Goal: Task Accomplishment & Management: Use online tool/utility

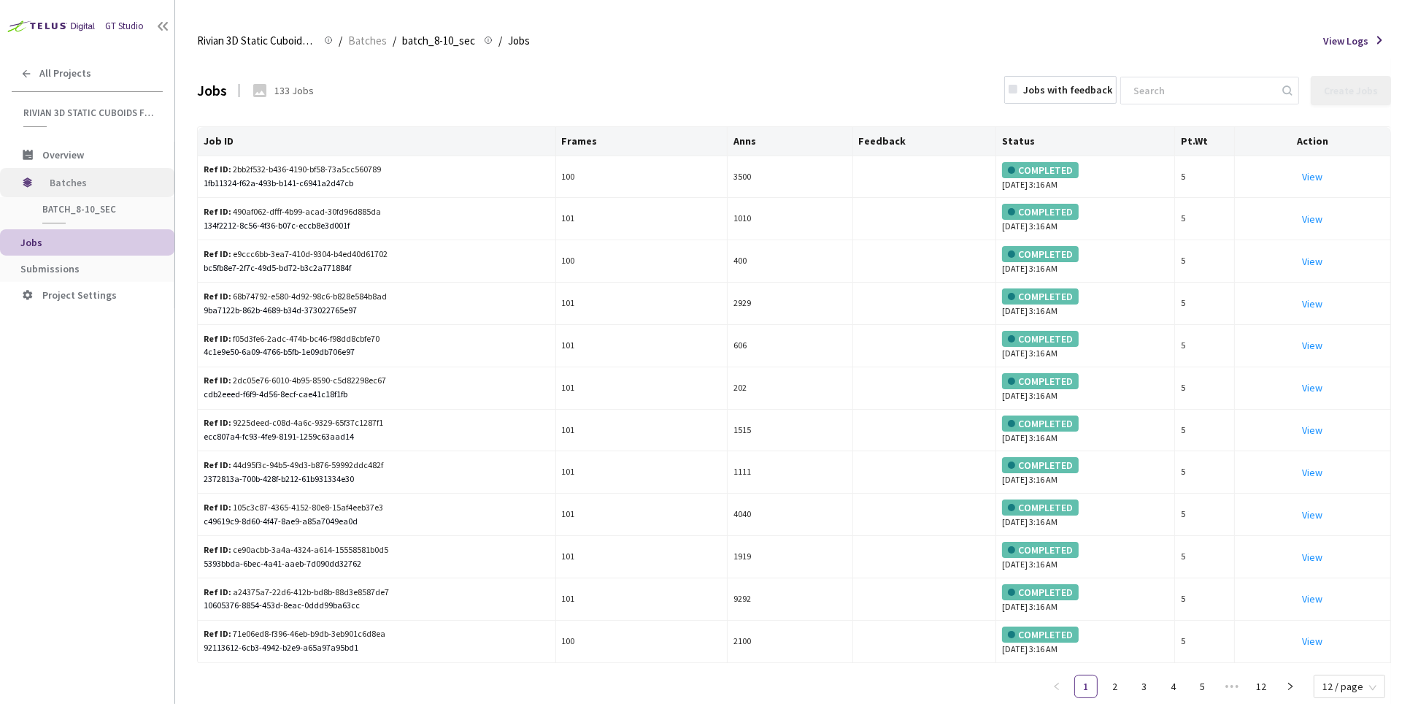
click at [76, 180] on span "Batches" at bounding box center [100, 182] width 100 height 29
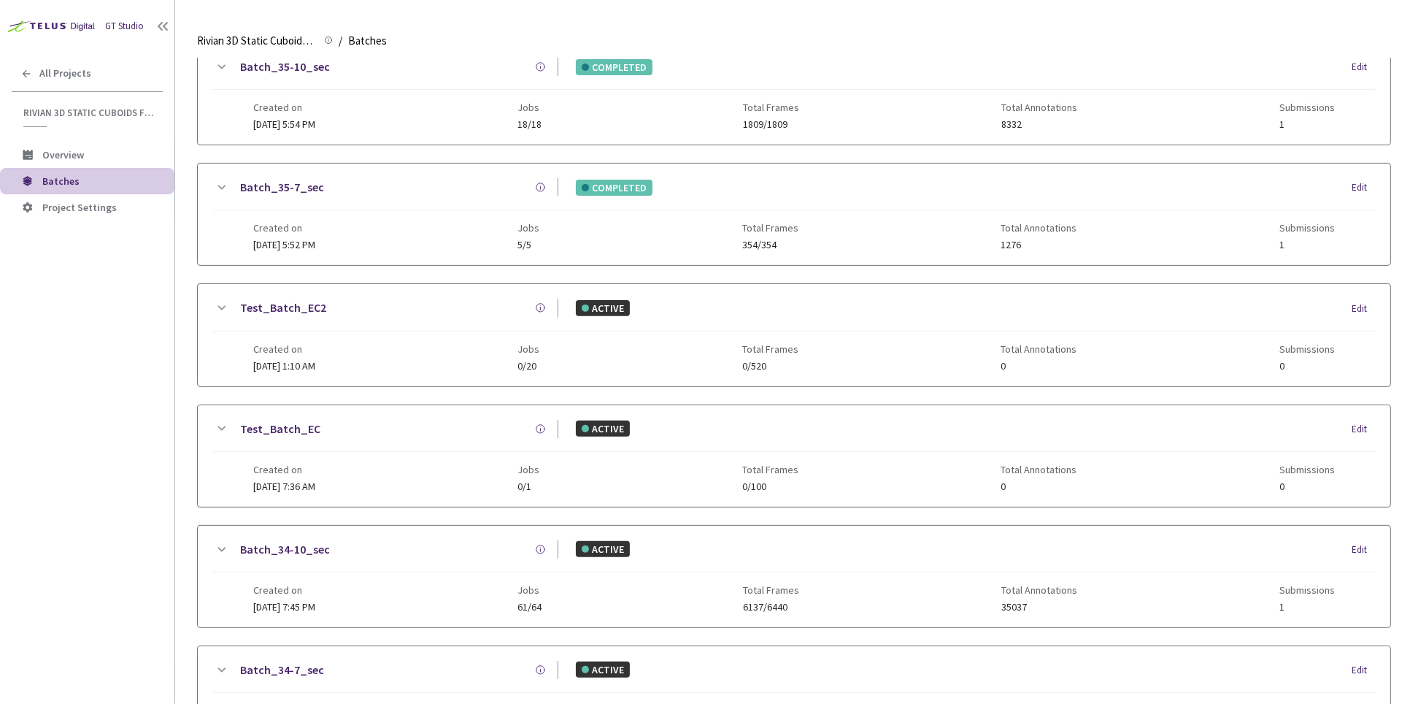
scroll to position [785, 0]
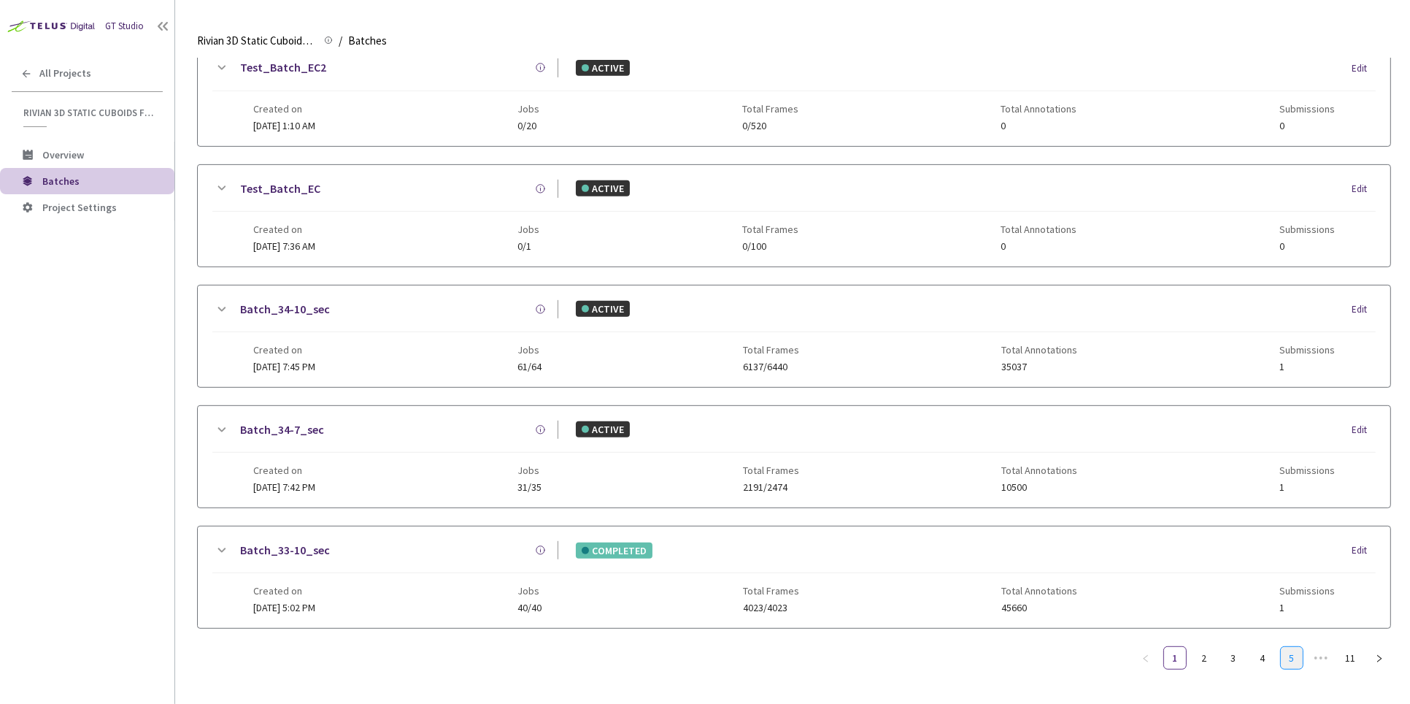
click at [1296, 647] on link "5" at bounding box center [1292, 658] width 22 height 22
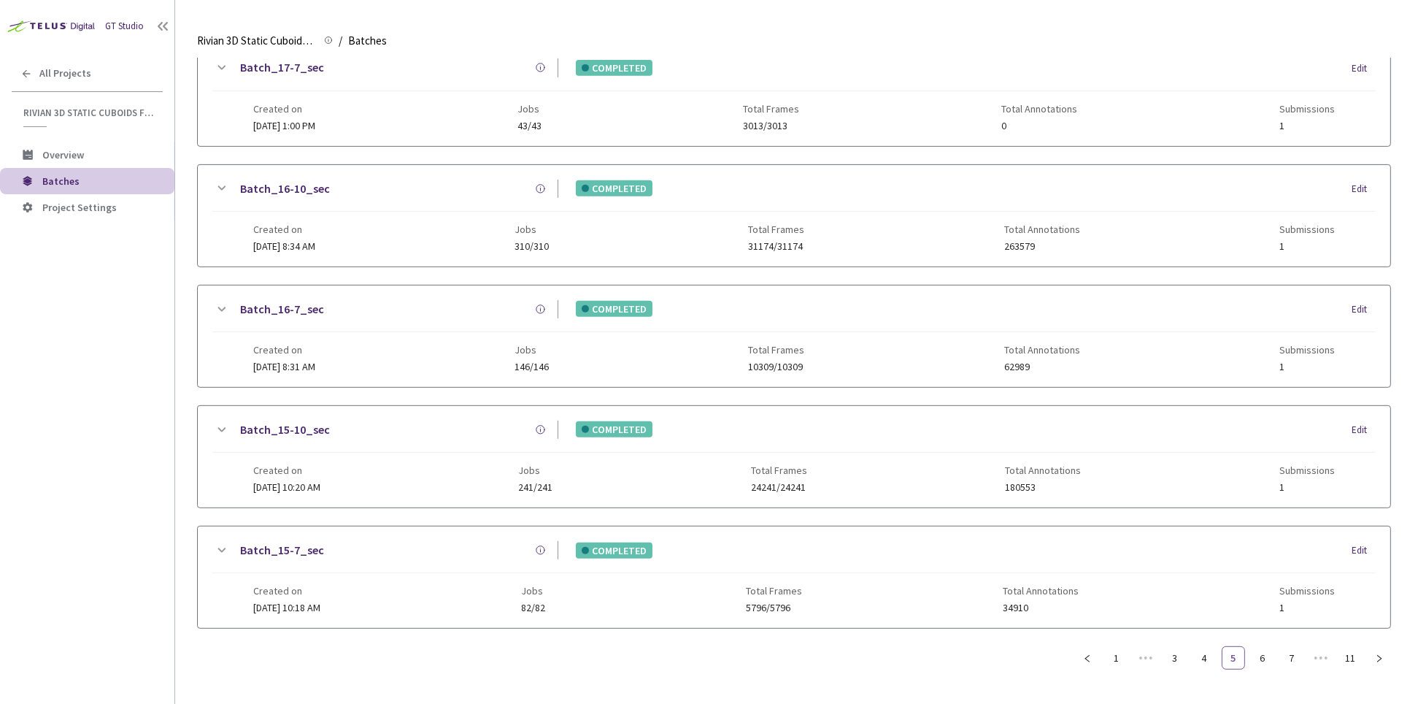
scroll to position [773, 0]
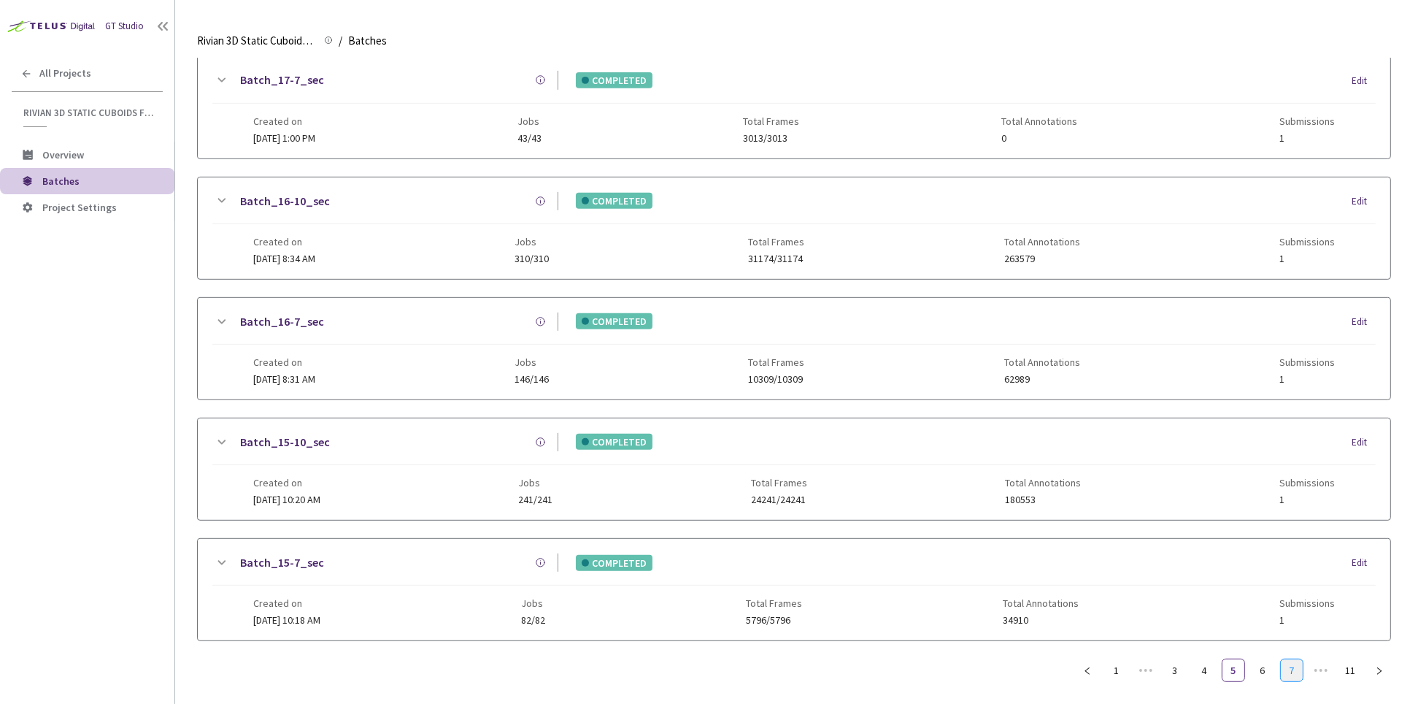
click at [1298, 667] on link "7" at bounding box center [1292, 670] width 22 height 22
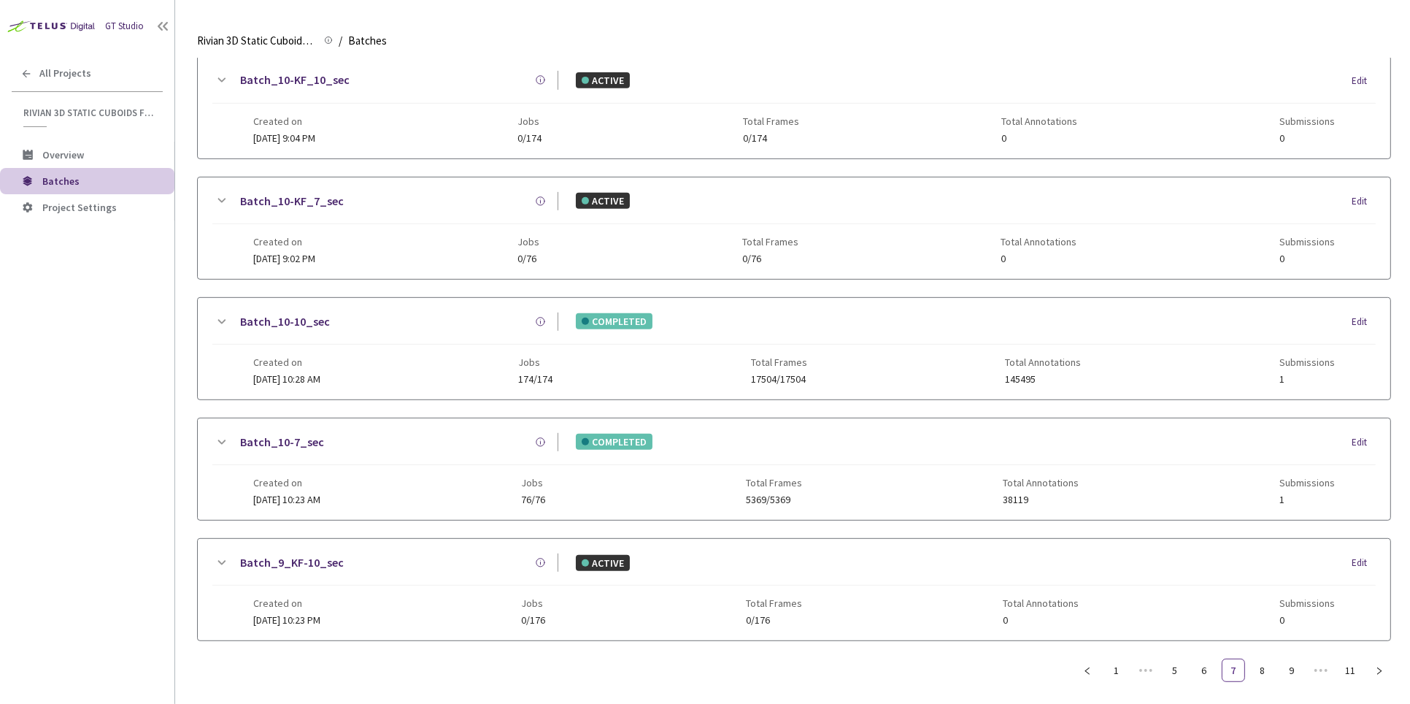
click at [1277, 664] on ul "1 ••• 5 6 7 8 9 ••• 11" at bounding box center [1233, 669] width 315 height 23
click at [1265, 661] on link "8" at bounding box center [1263, 670] width 22 height 22
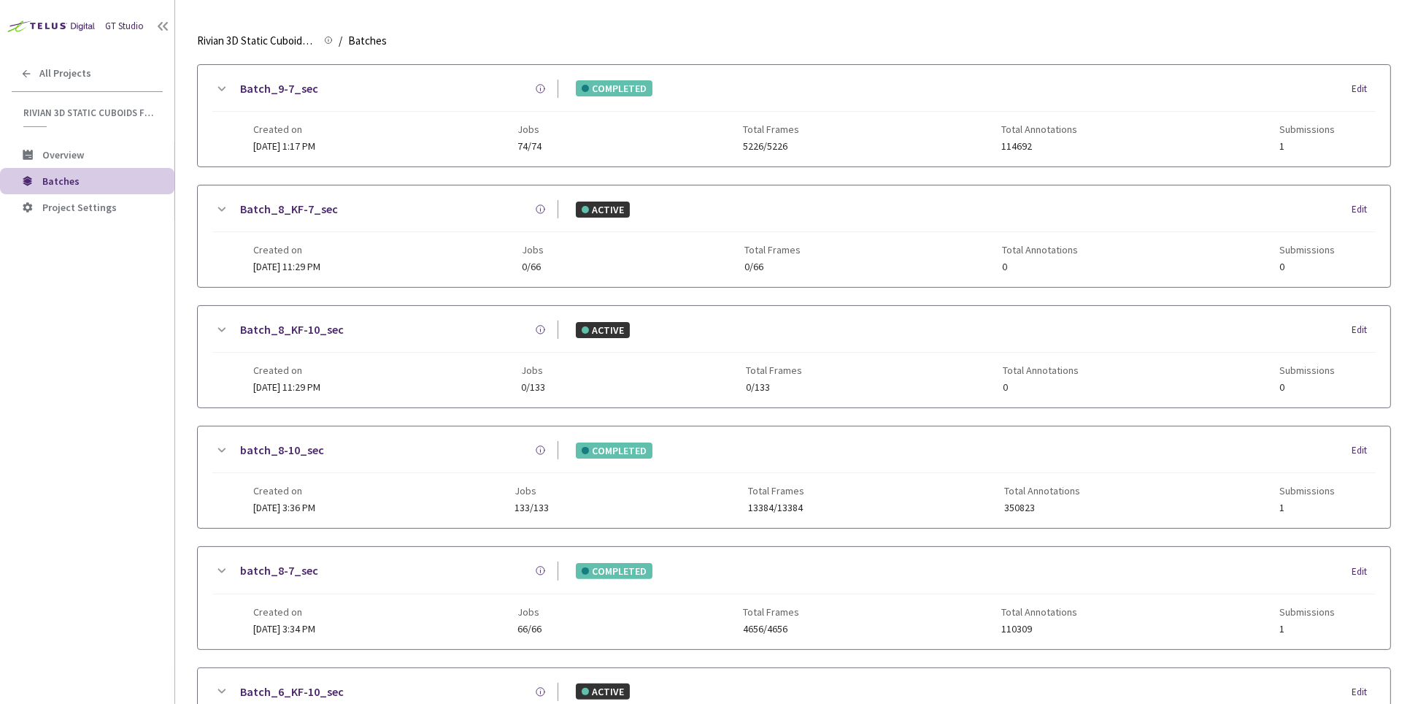
scroll to position [0, 0]
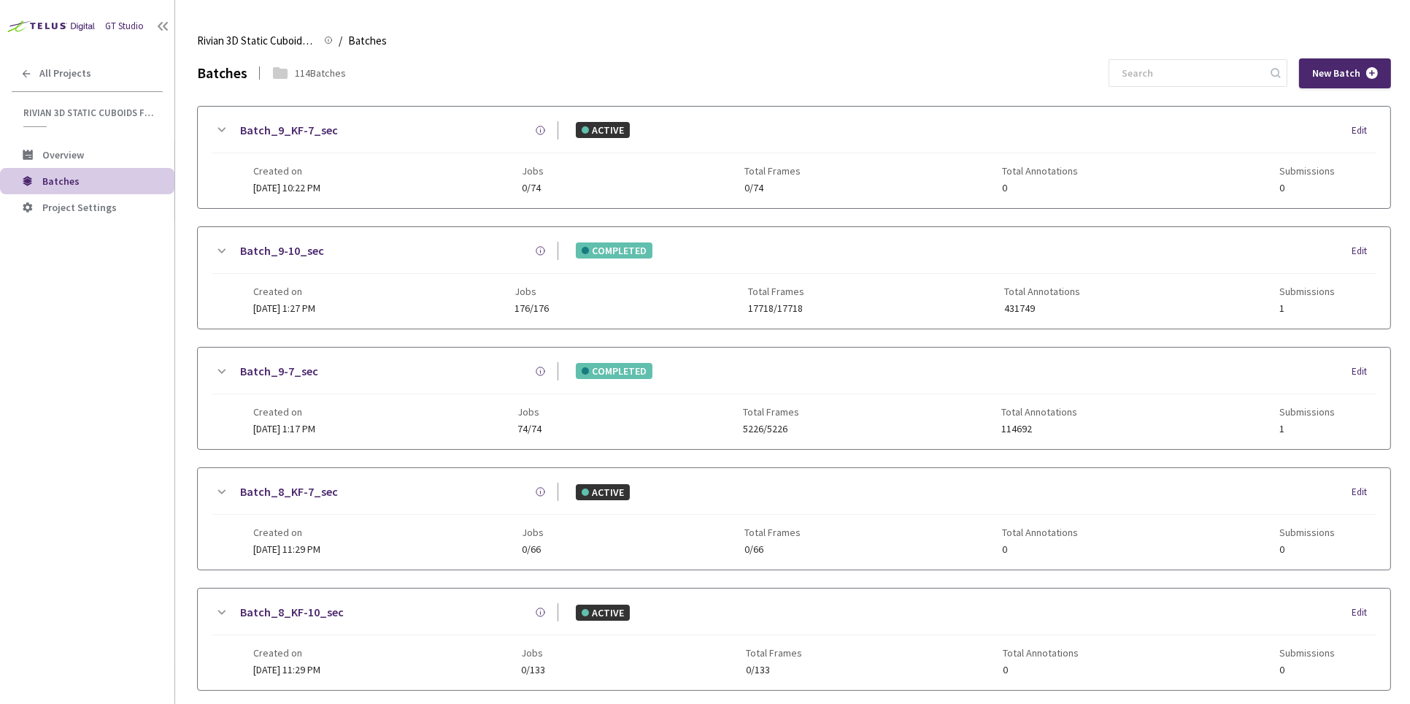
click at [281, 249] on link "Batch_9-10_sec" at bounding box center [282, 251] width 84 height 18
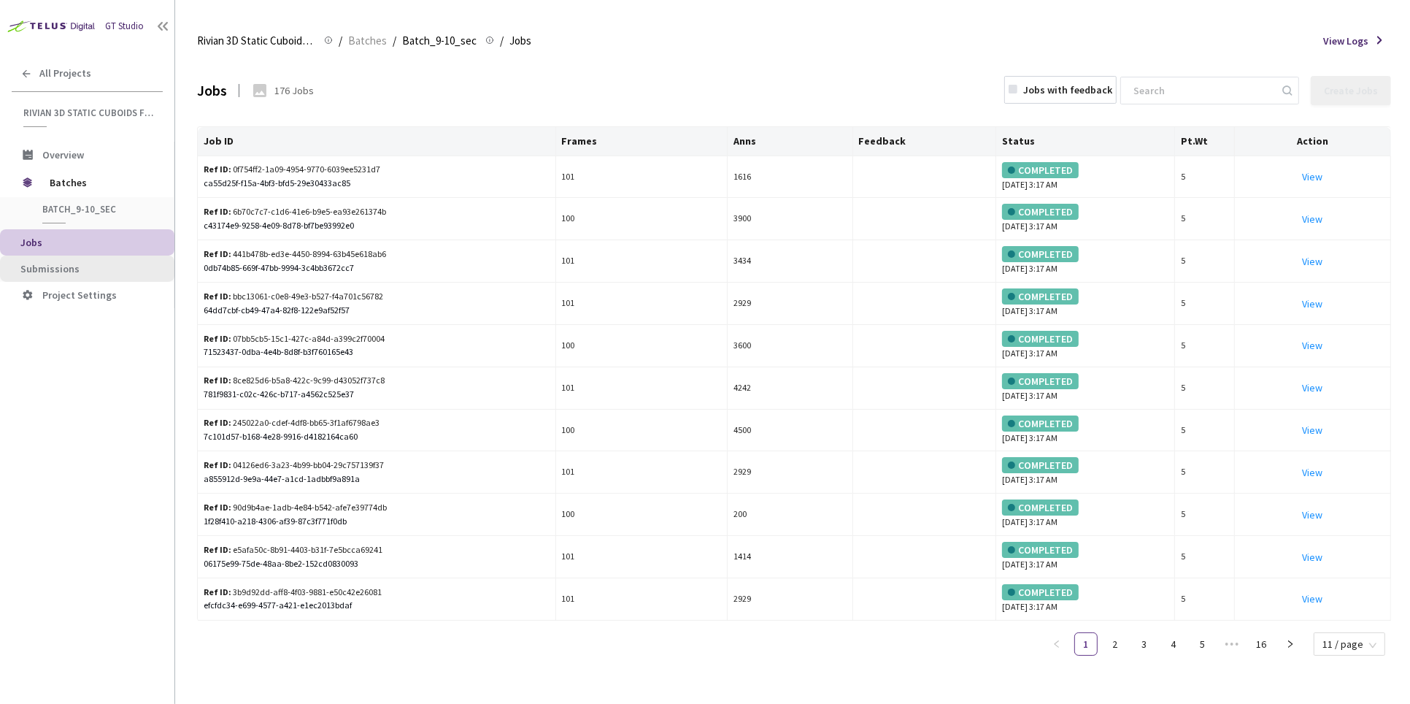
click at [50, 260] on li "Submissions" at bounding box center [87, 268] width 174 height 26
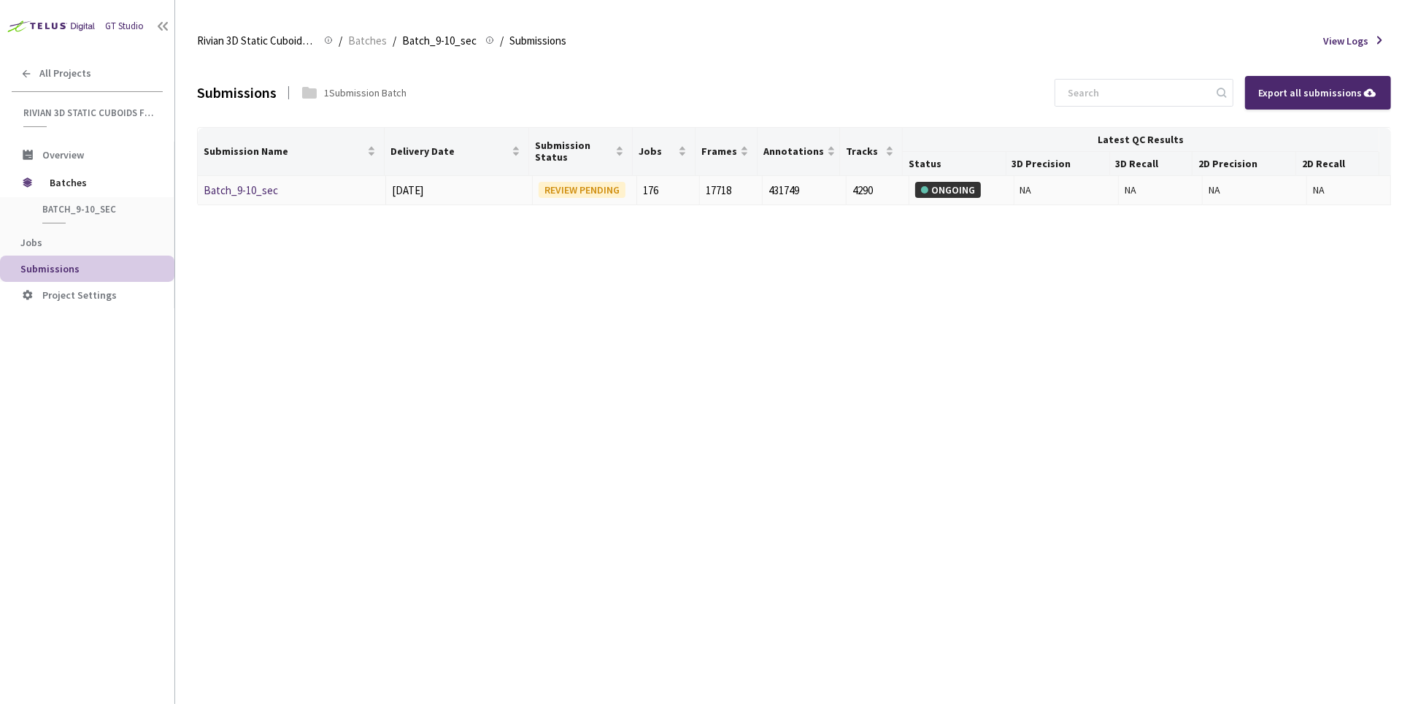
click at [255, 182] on div "Batch_9-10_sec" at bounding box center [281, 191] width 155 height 18
click at [255, 186] on link "Batch_9-10_sec" at bounding box center [241, 190] width 74 height 14
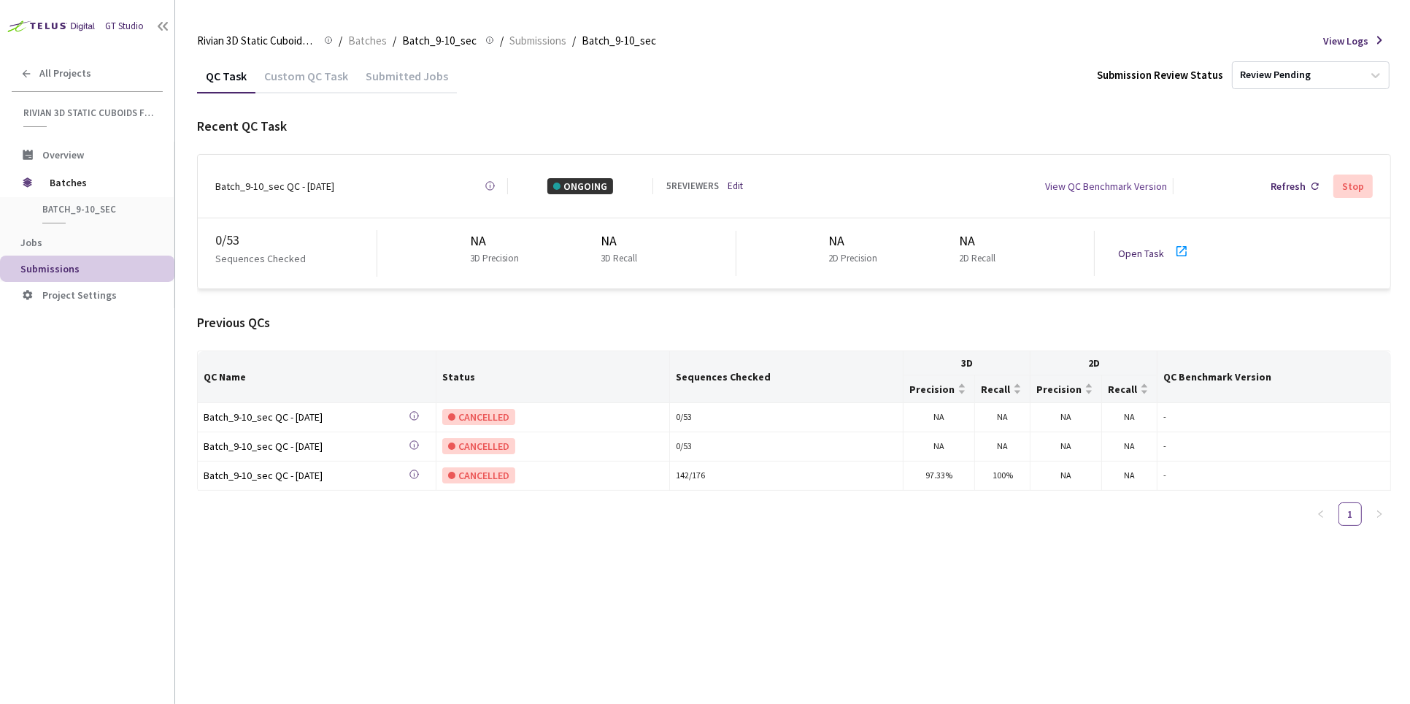
click at [1357, 180] on div "Stop" at bounding box center [1353, 186] width 22 height 12
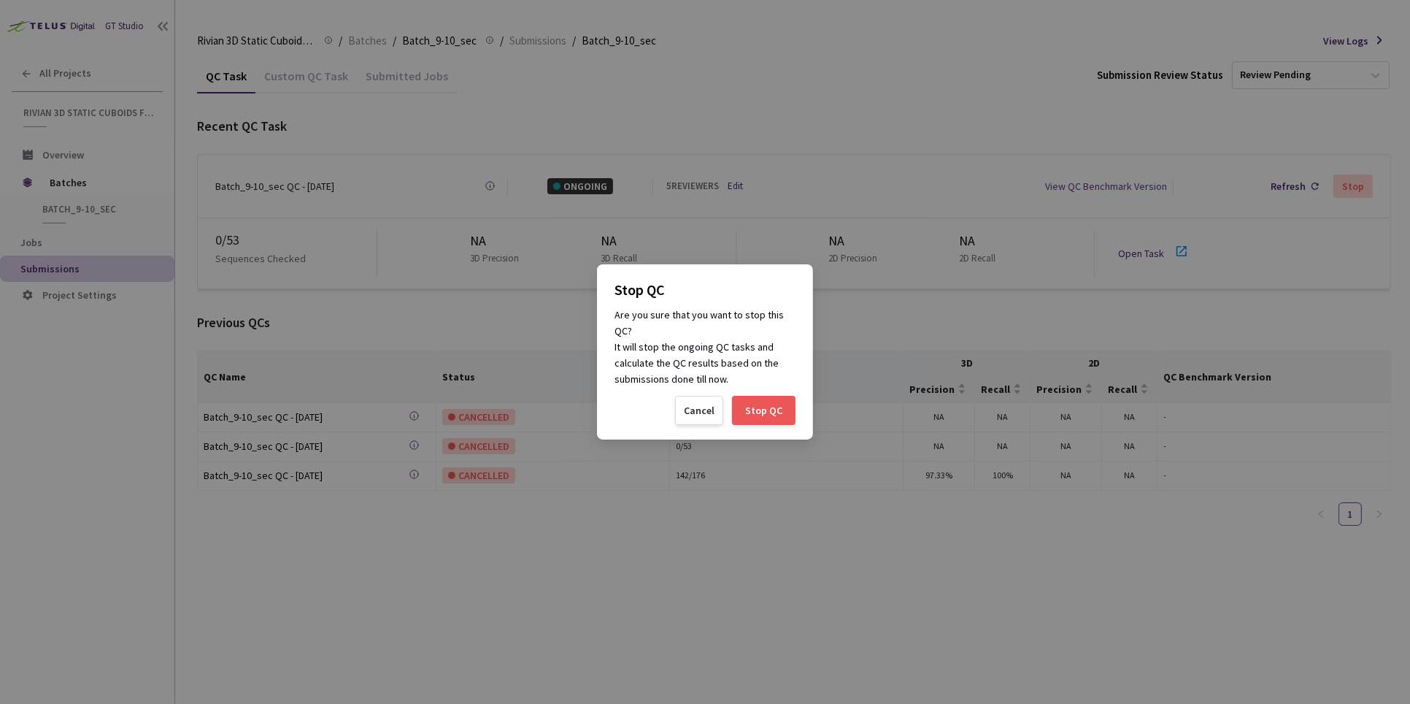
click at [761, 413] on div "Stop QC" at bounding box center [763, 410] width 37 height 12
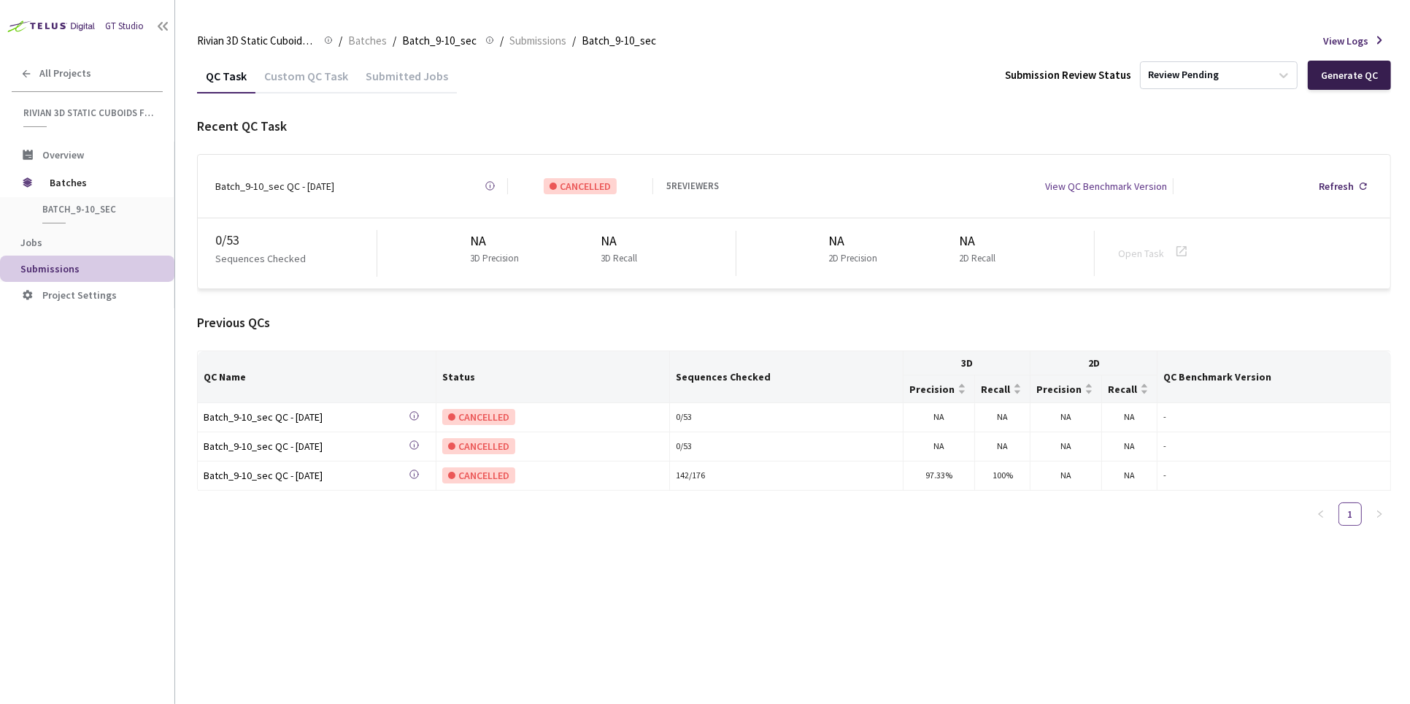
click at [1356, 76] on div "Generate QC" at bounding box center [1349, 75] width 57 height 12
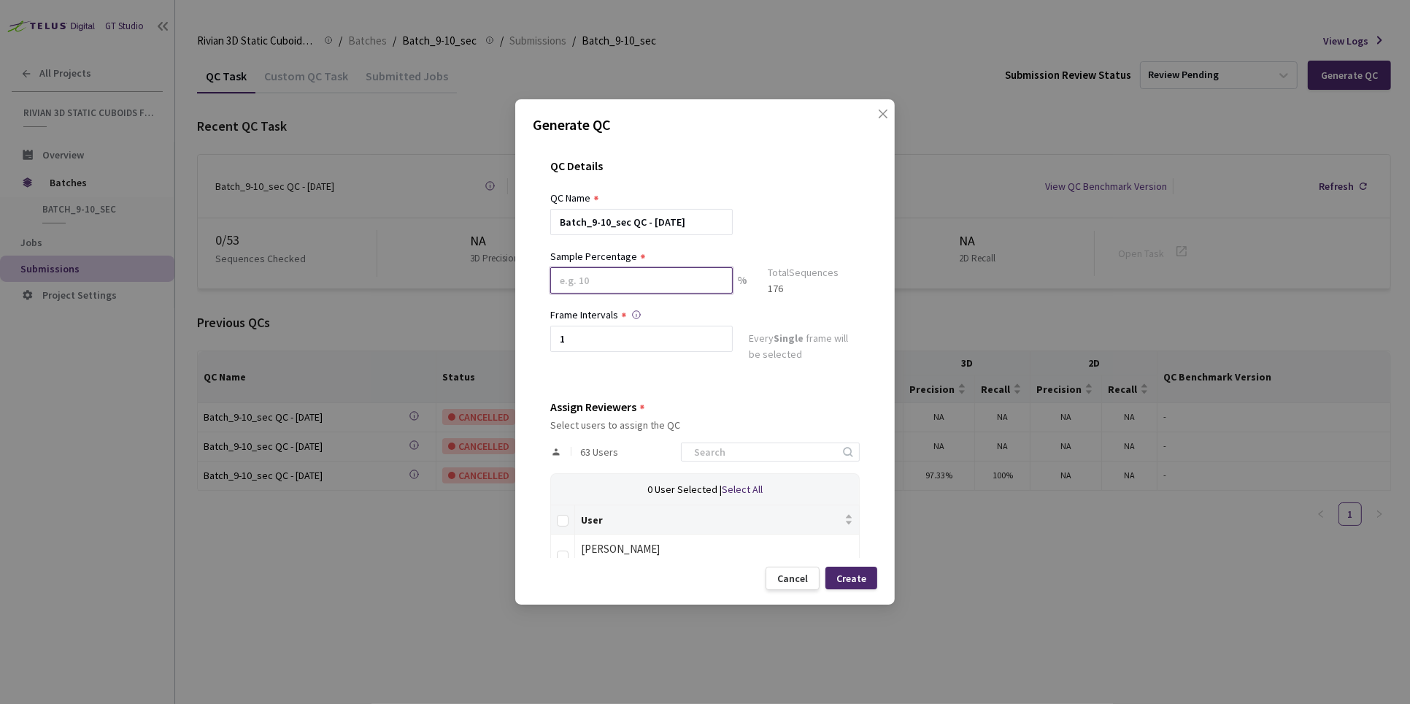
click at [645, 269] on input at bounding box center [641, 280] width 182 height 26
type input "20"
click at [805, 166] on div "QC Details" at bounding box center [704, 174] width 309 height 31
click at [742, 458] on input at bounding box center [762, 458] width 155 height 18
type input "david"
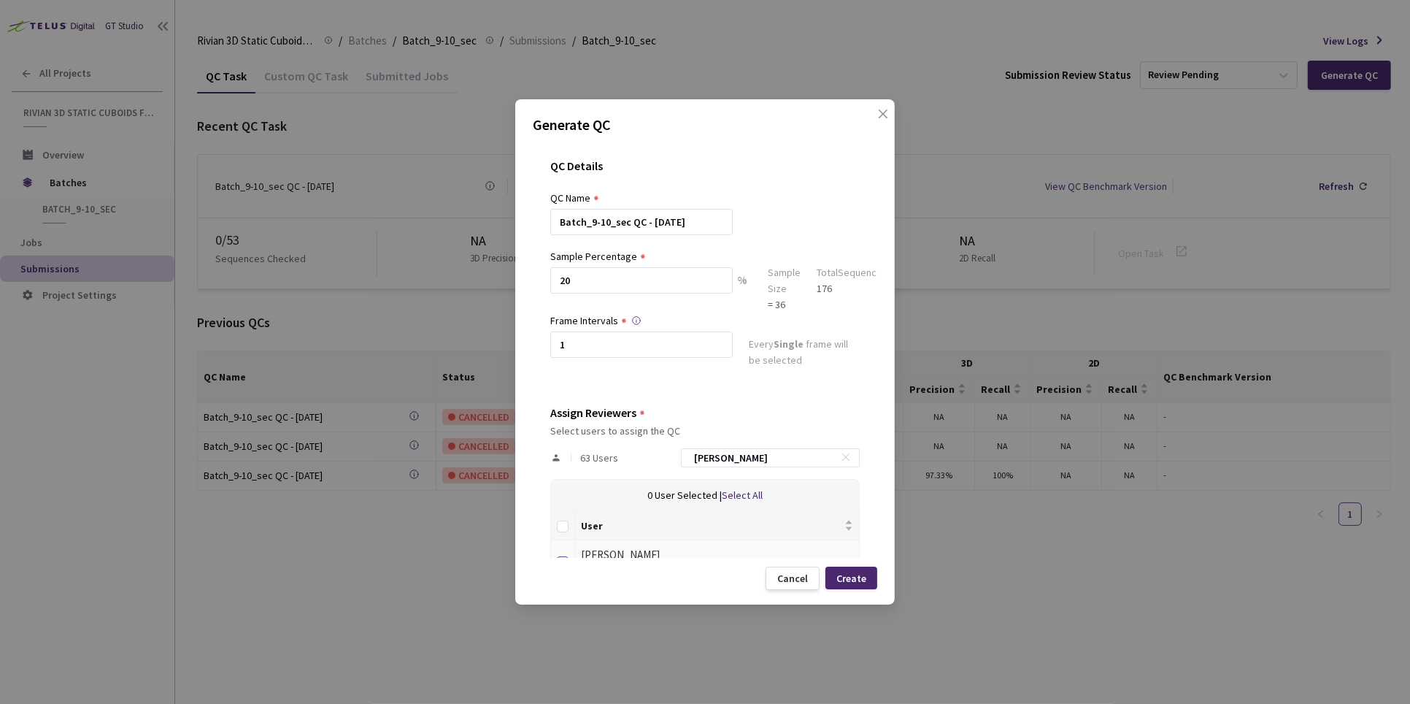
click at [566, 556] on input "checkbox" at bounding box center [563, 562] width 12 height 12
checkbox input "true"
drag, startPoint x: 771, startPoint y: 453, endPoint x: 620, endPoint y: 456, distance: 150.4
click at [630, 455] on div "63 Users david" at bounding box center [704, 458] width 309 height 42
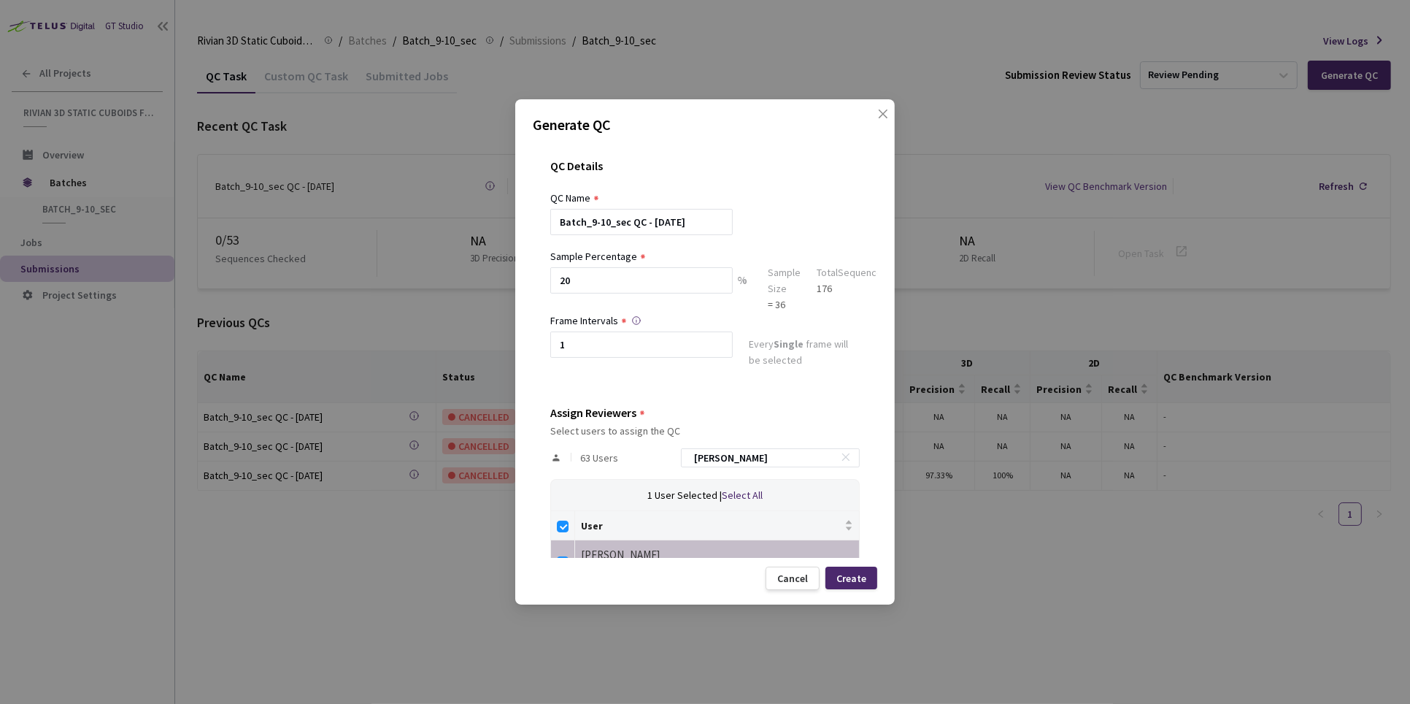
type input "m"
checkbox input "false"
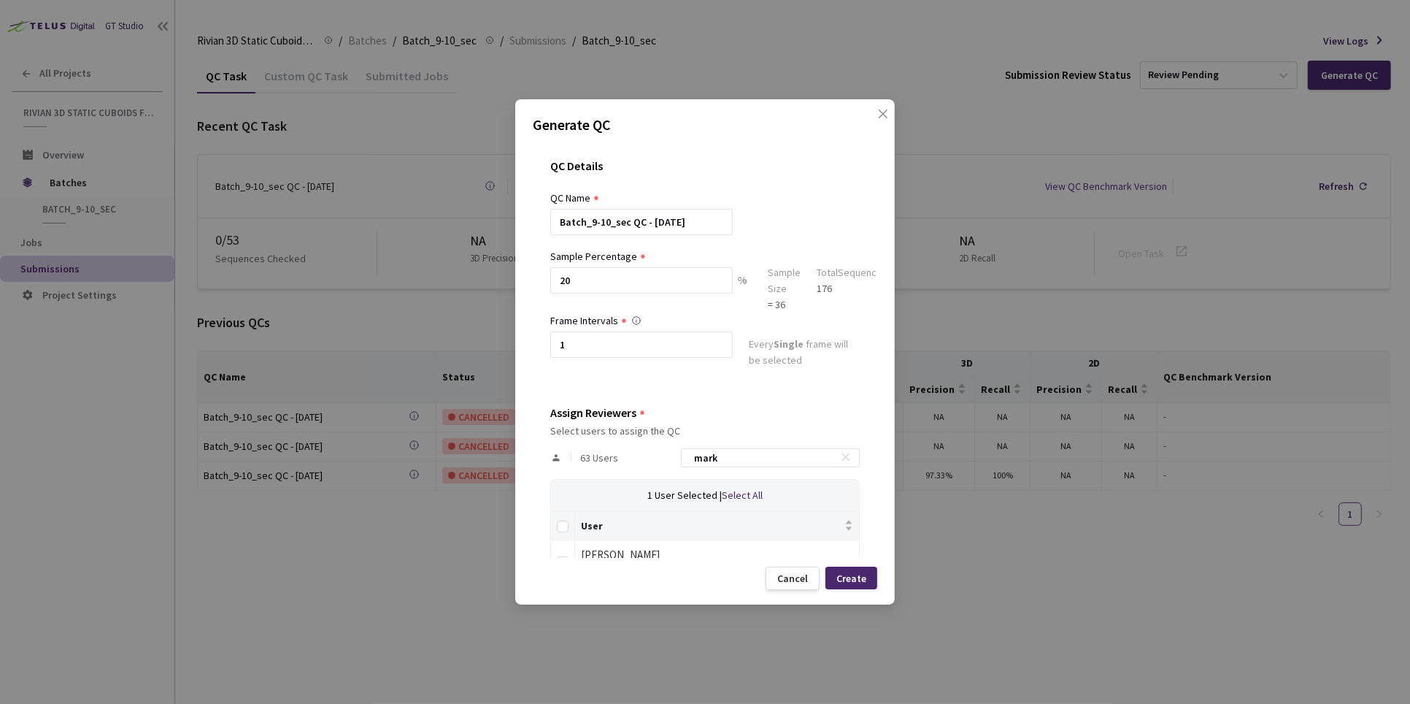
scroll to position [38, 0]
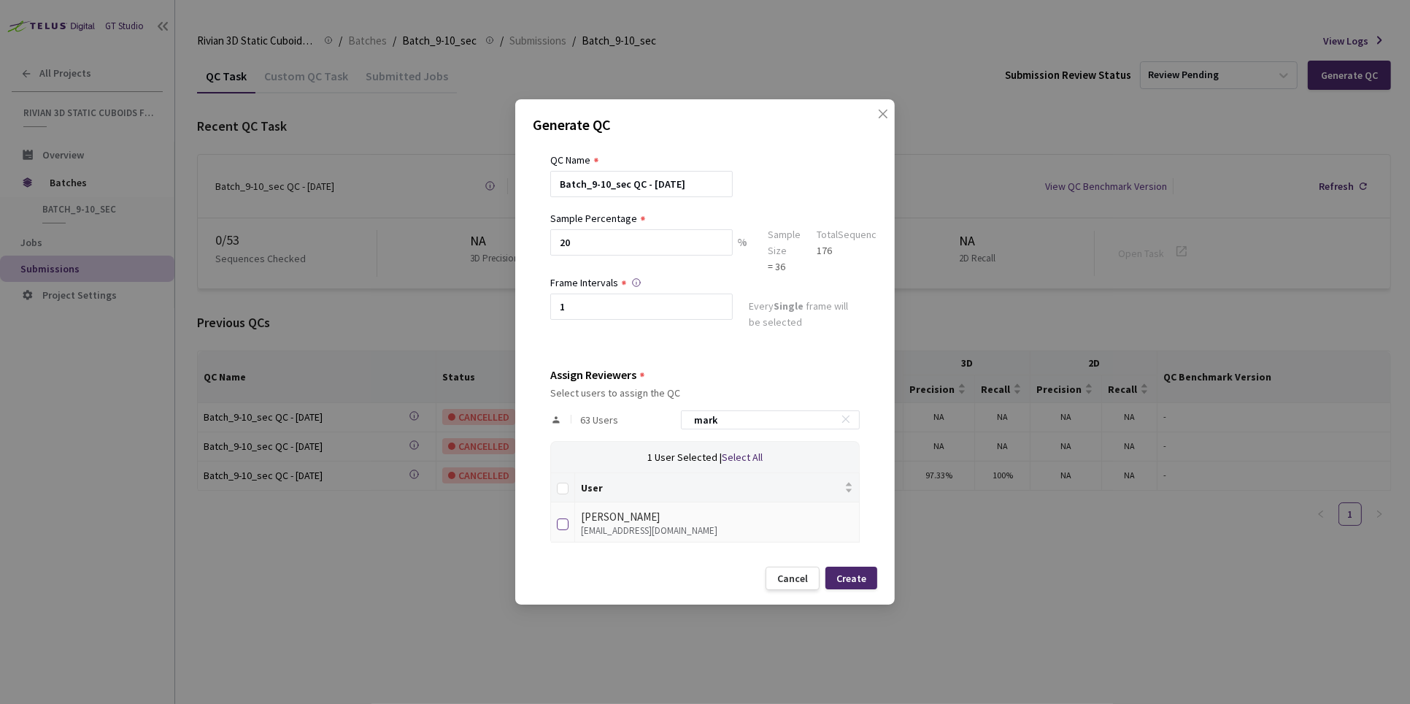
type input "mark"
click at [558, 523] on input "checkbox" at bounding box center [563, 524] width 12 height 12
checkbox input "true"
drag, startPoint x: 762, startPoint y: 420, endPoint x: 626, endPoint y: 423, distance: 135.8
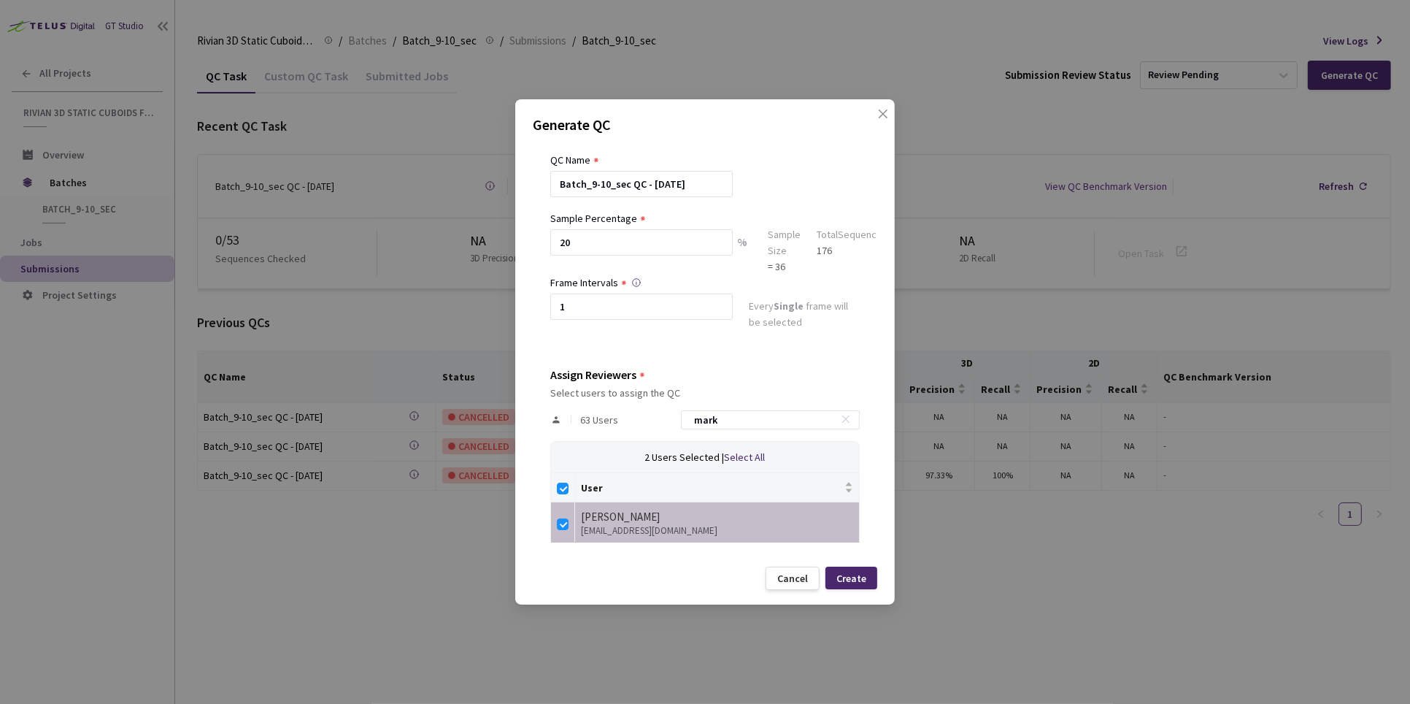
click at [636, 420] on div "63 Users mark" at bounding box center [704, 420] width 309 height 42
type input "a"
checkbox input "false"
type input "aleks"
click at [563, 528] on input "checkbox" at bounding box center [563, 524] width 12 height 12
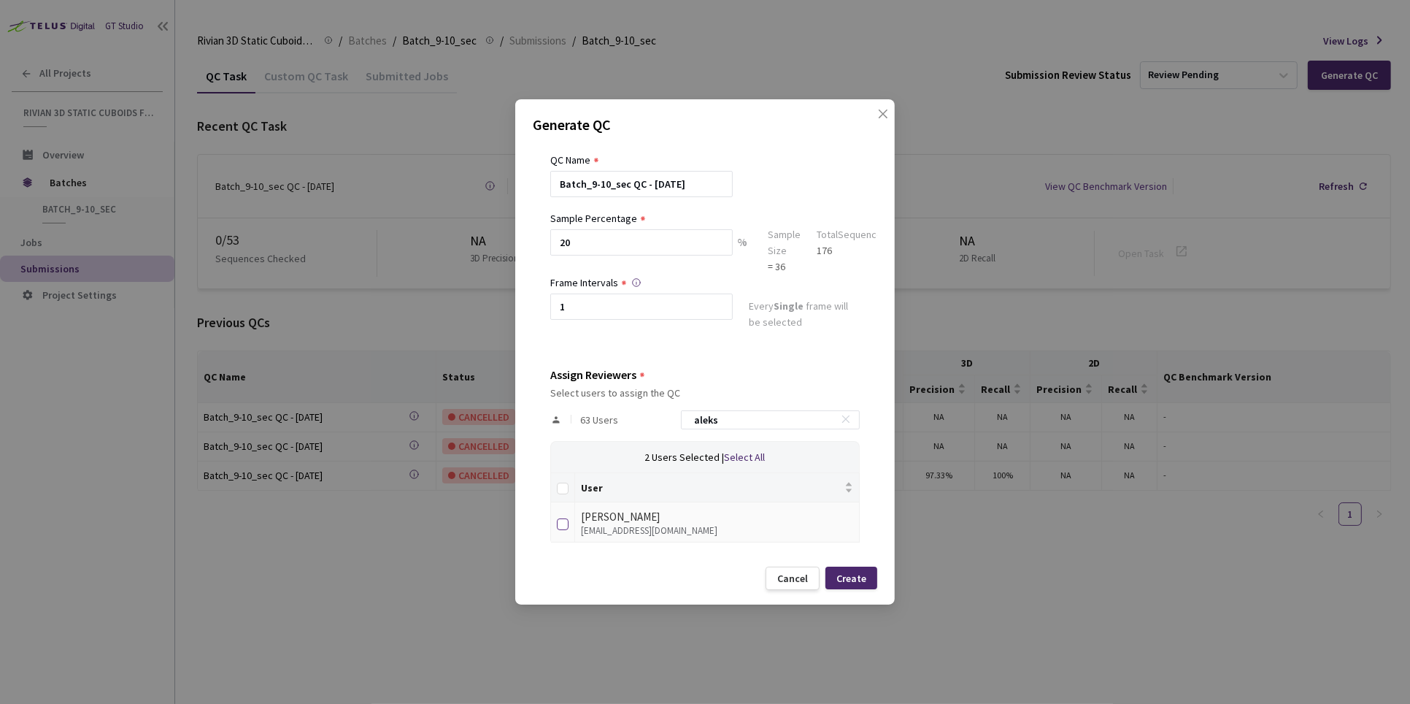
checkbox input "true"
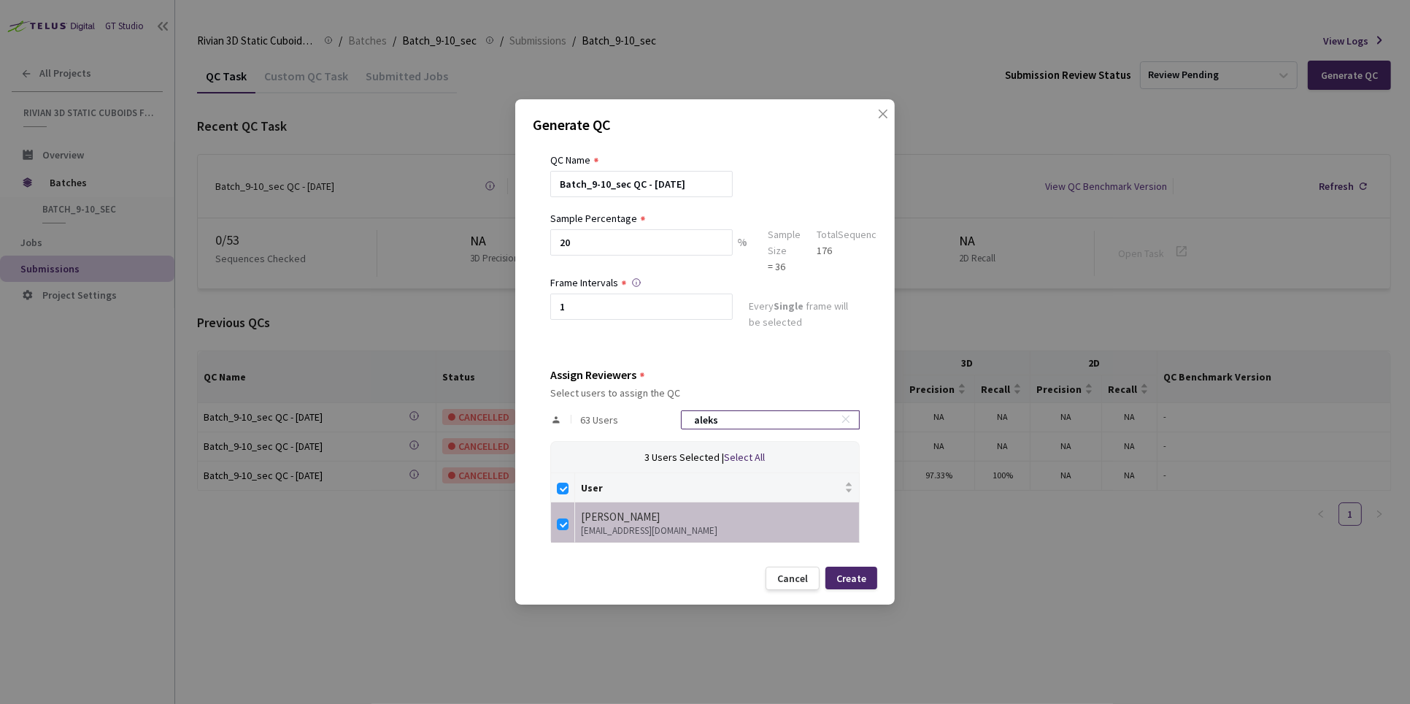
click at [766, 420] on input "aleks" at bounding box center [762, 420] width 155 height 18
type input "n"
checkbox input "false"
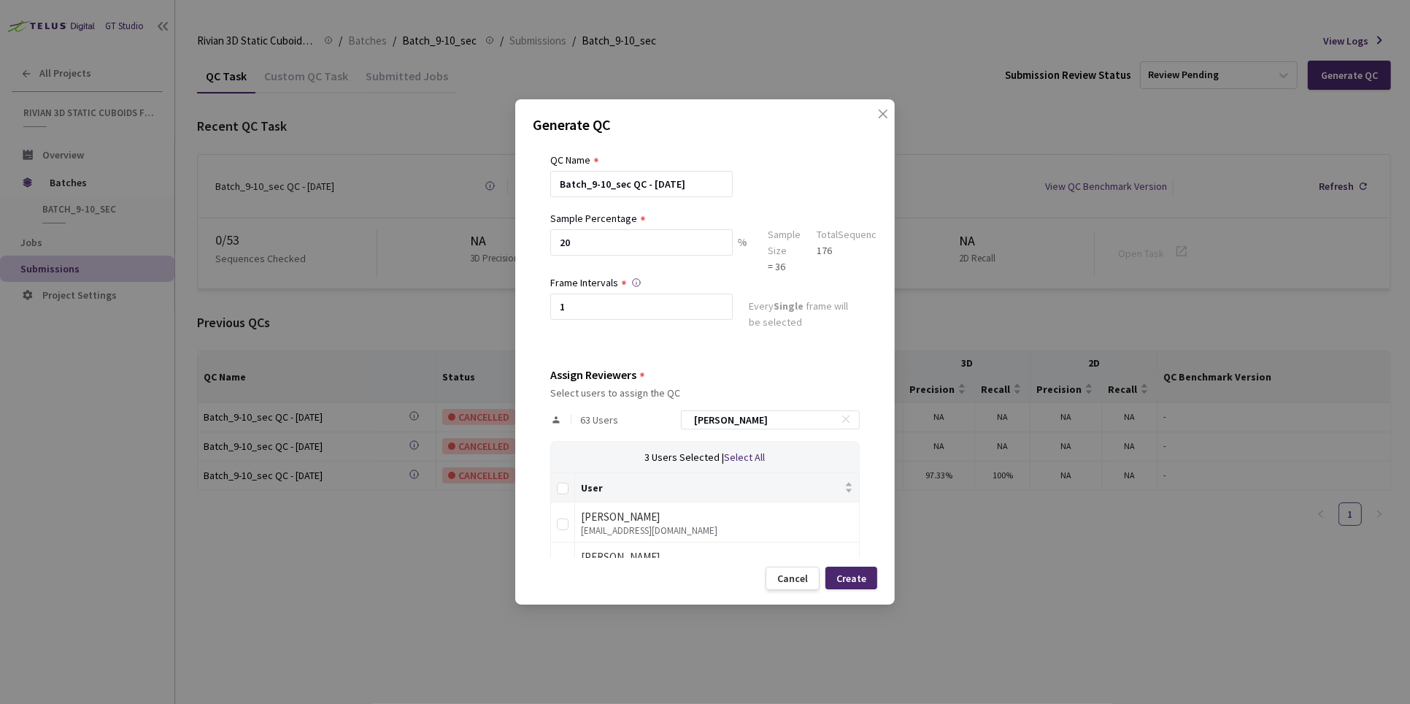
scroll to position [69, 0]
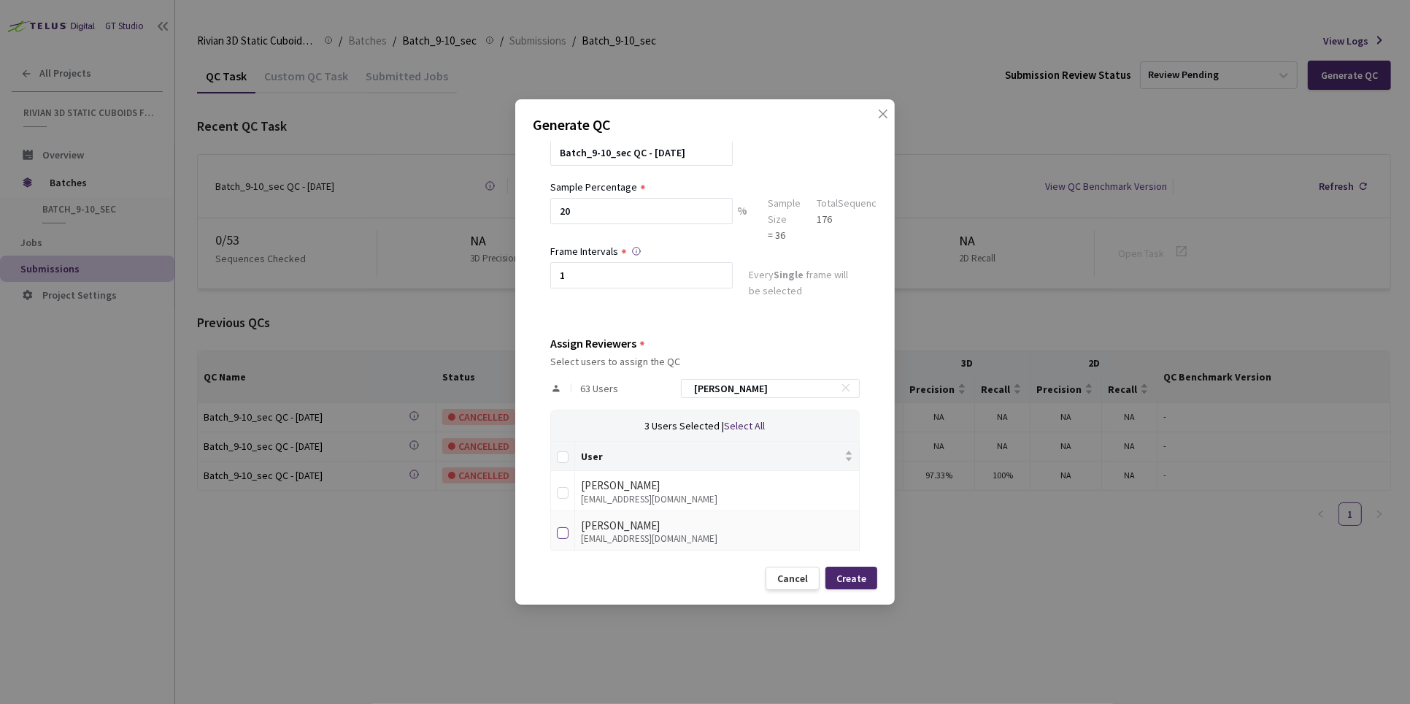
type input "neman"
click at [564, 528] on input "checkbox" at bounding box center [563, 533] width 12 height 12
checkbox input "true"
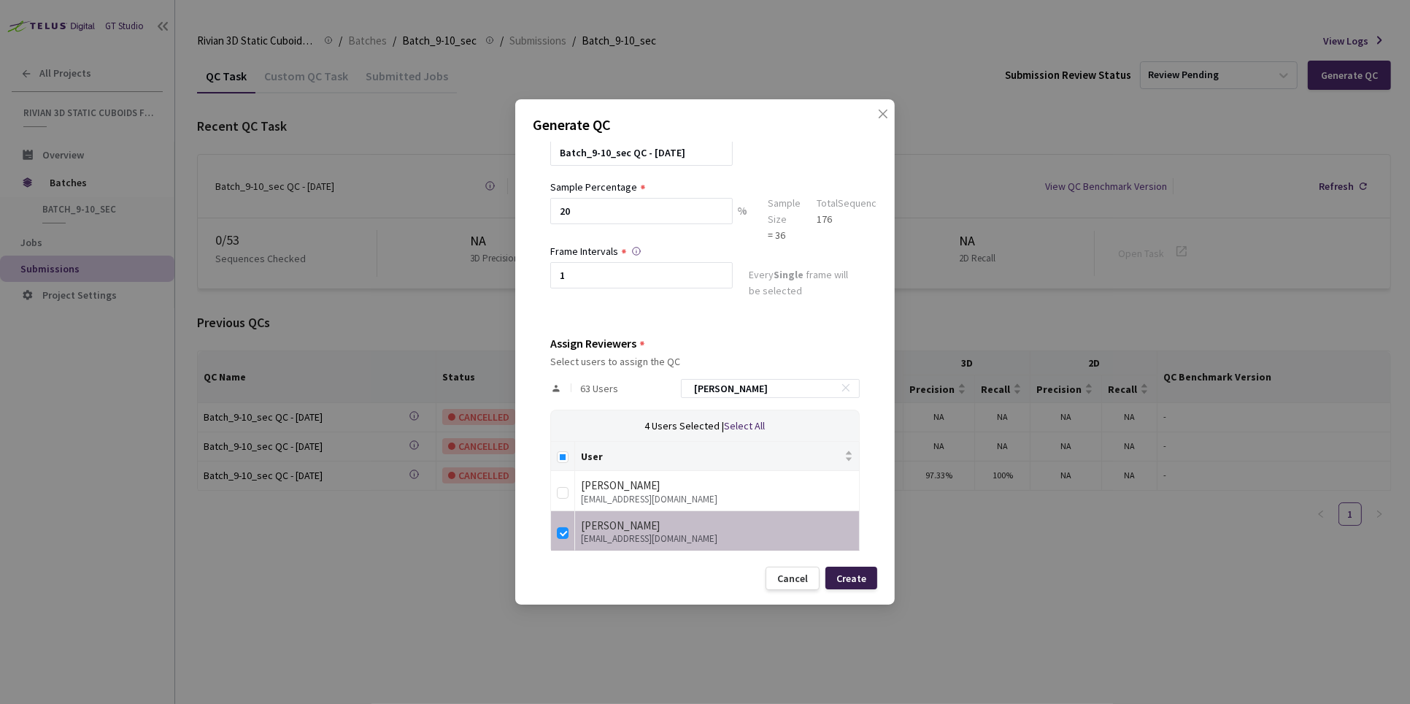
click at [849, 585] on div "Create" at bounding box center [852, 577] width 52 height 23
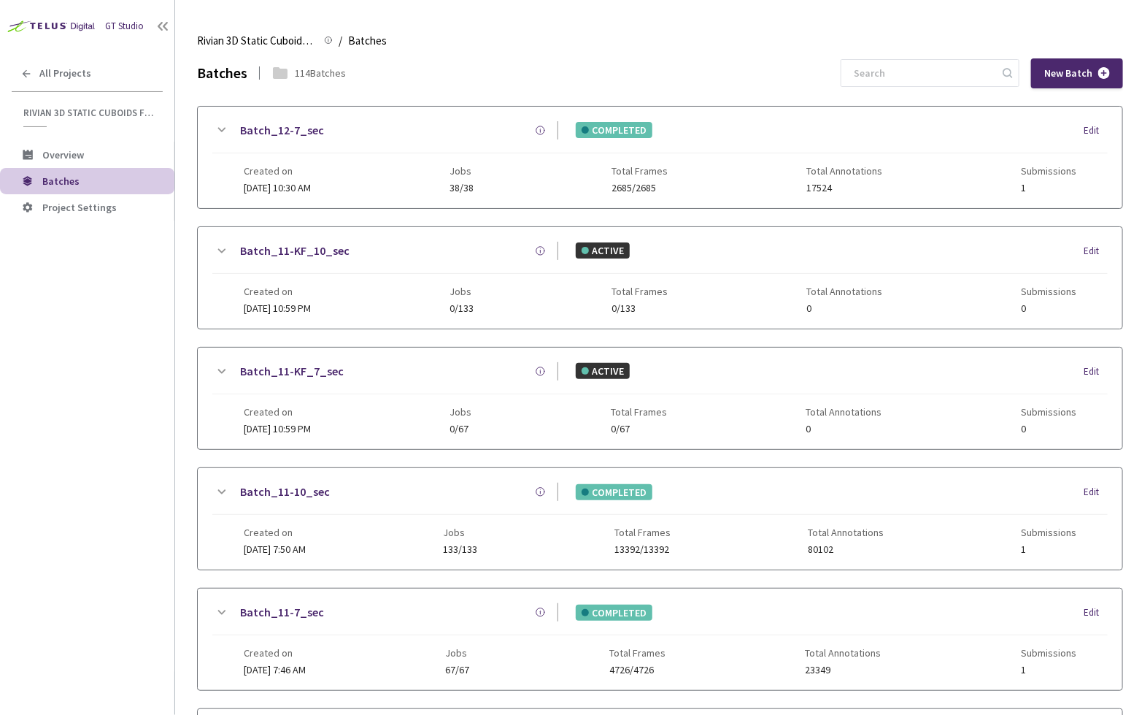
scroll to position [541, 0]
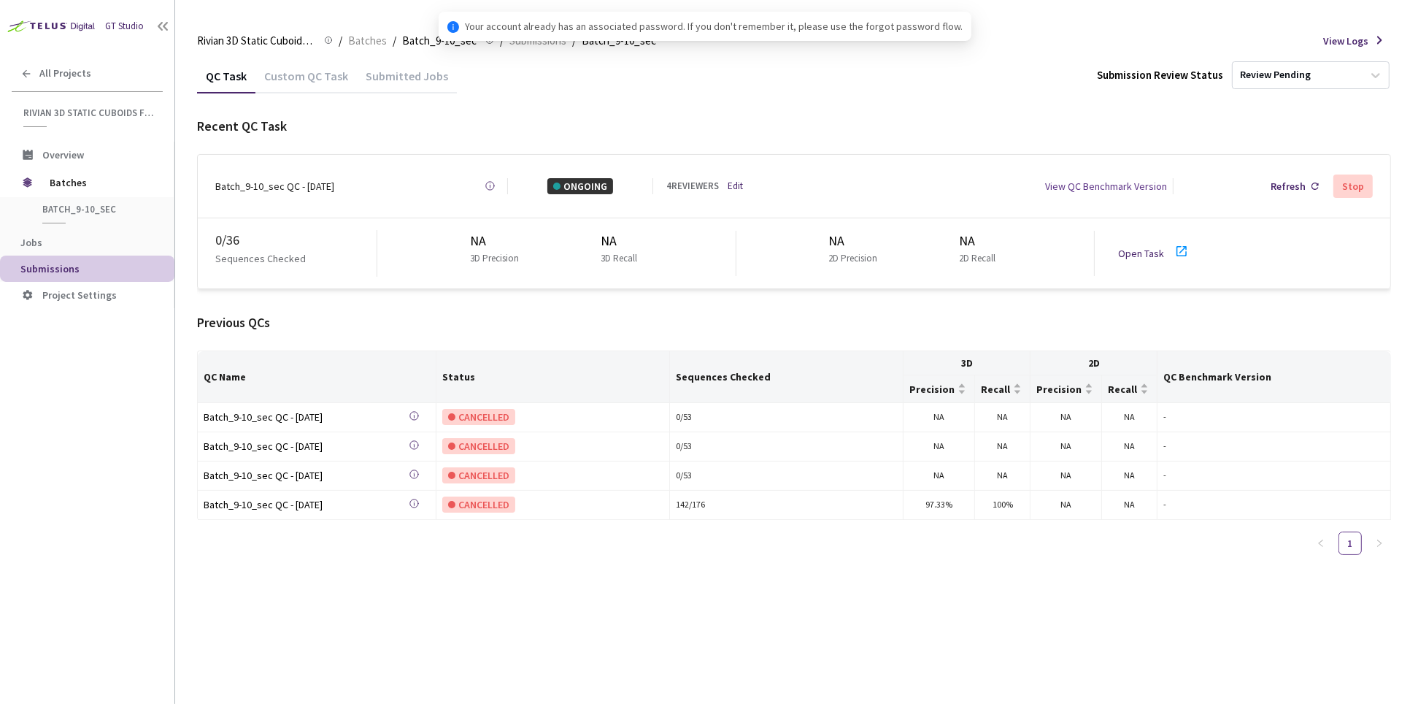
click at [1143, 247] on link "Open Task" at bounding box center [1141, 253] width 46 height 13
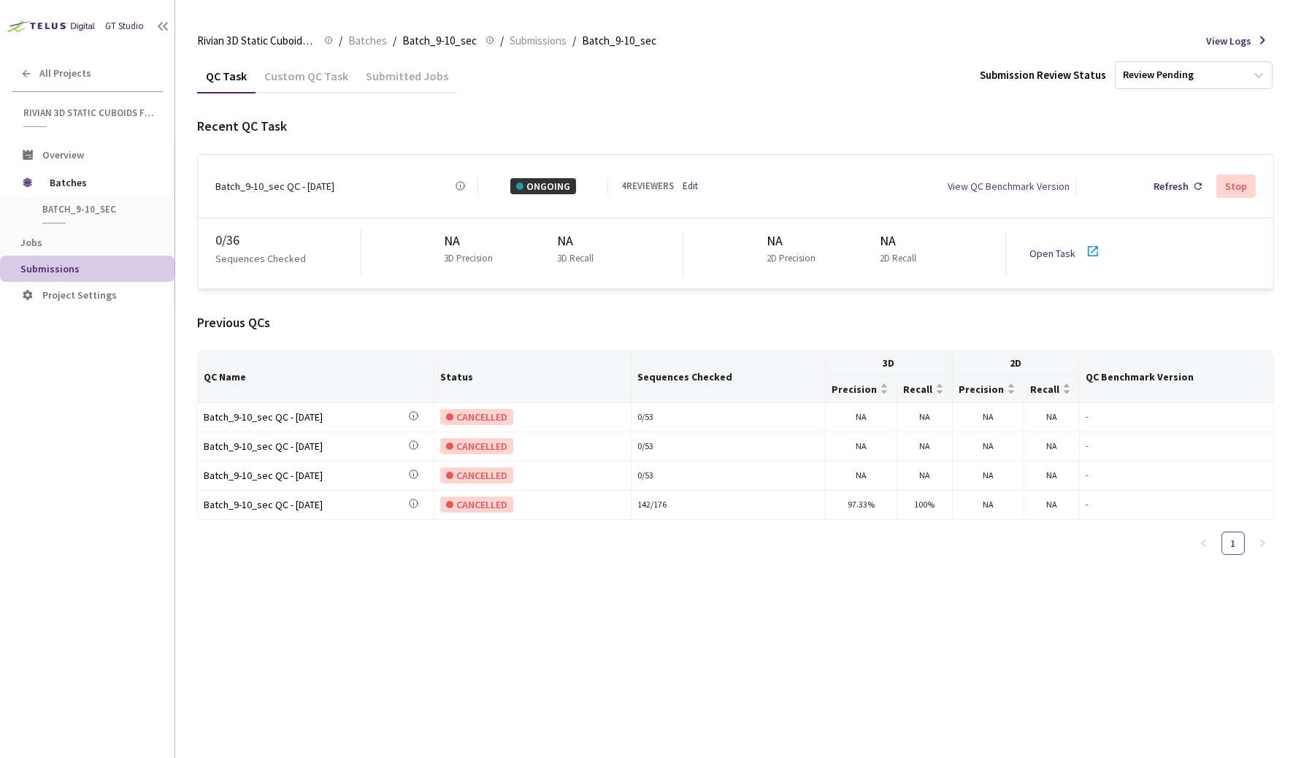
click at [689, 179] on link "Edit" at bounding box center [690, 186] width 15 height 15
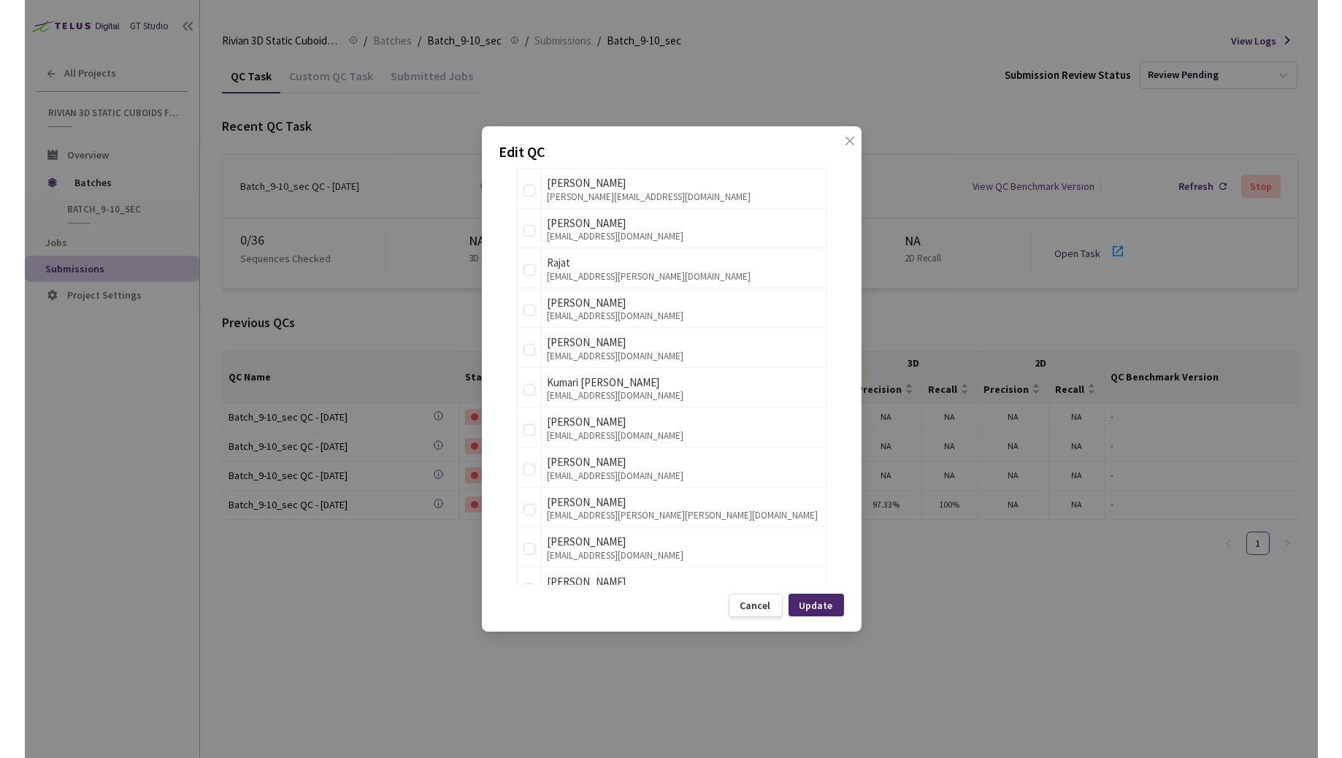
scroll to position [1550, 0]
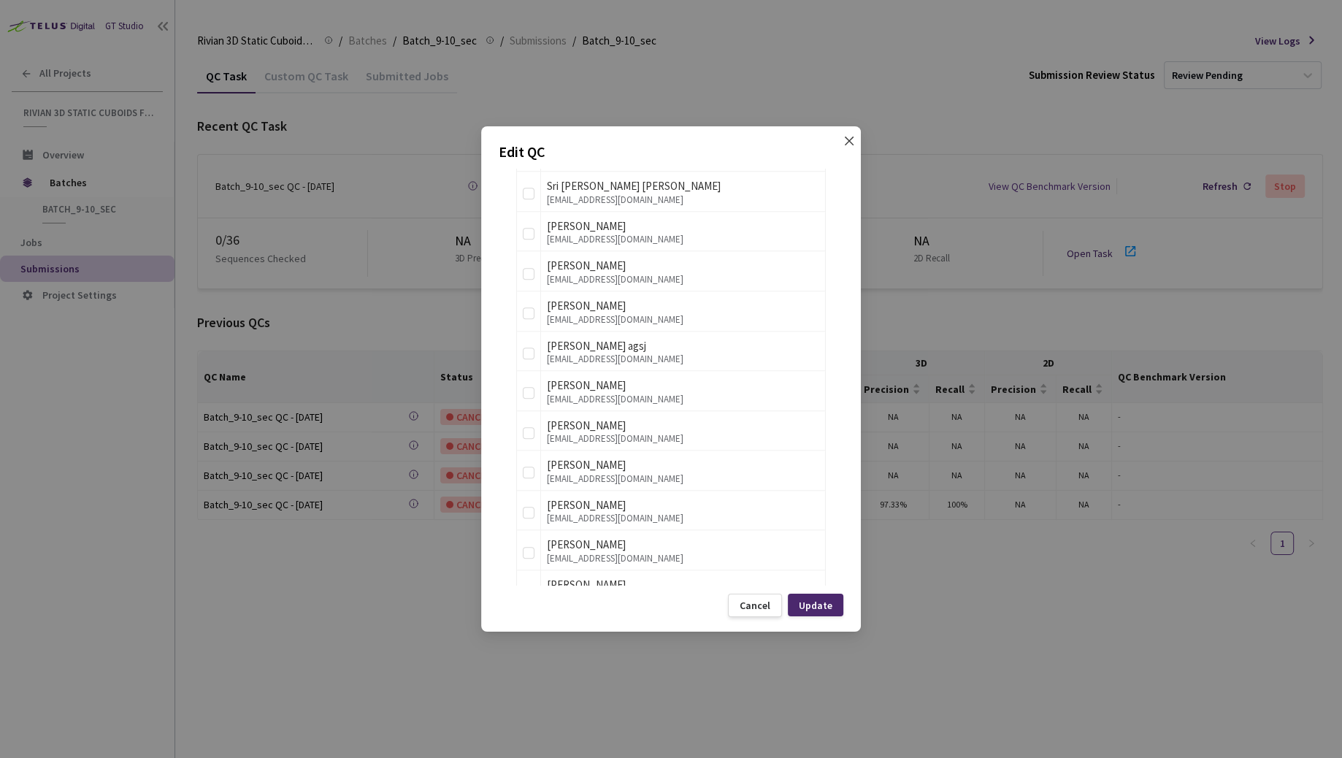
drag, startPoint x: 845, startPoint y: 142, endPoint x: 742, endPoint y: 155, distance: 103.0
click at [845, 142] on icon "close" at bounding box center [849, 141] width 12 height 12
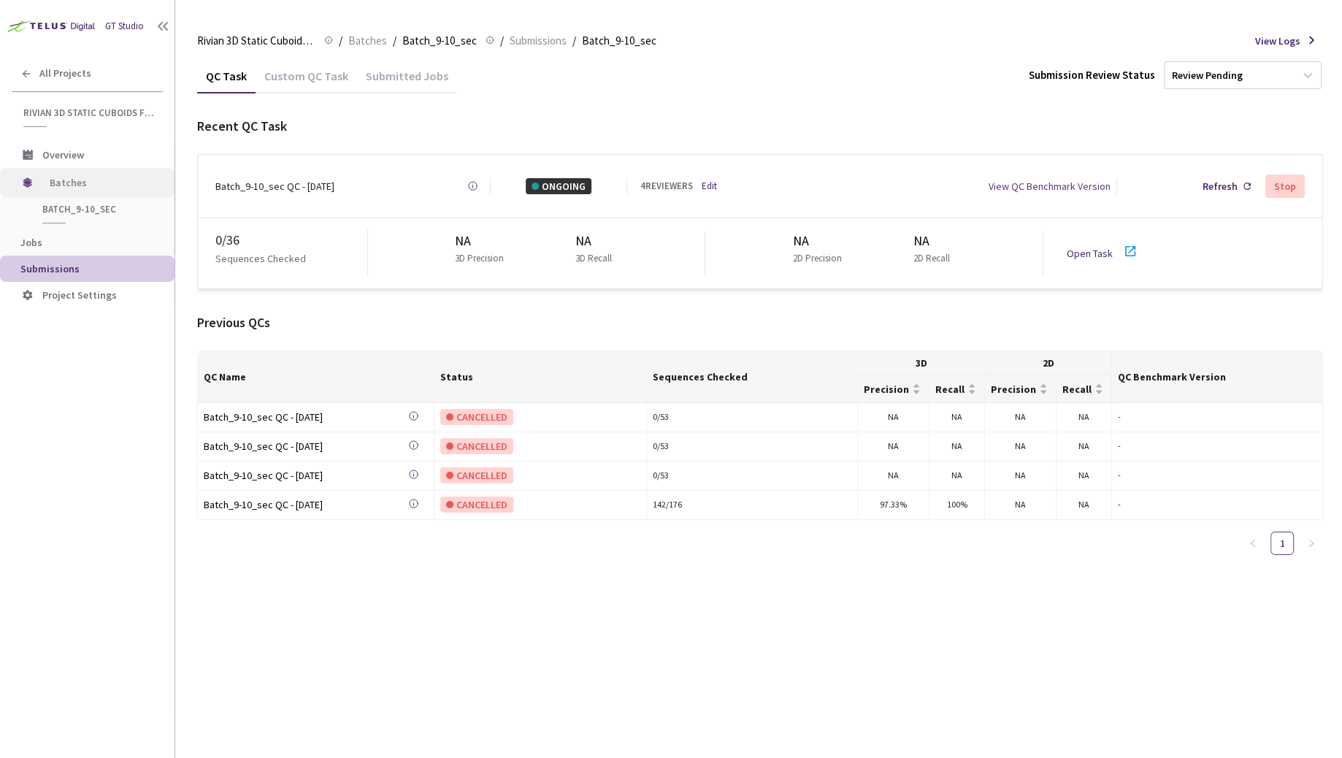
click at [70, 177] on span "Batches" at bounding box center [100, 182] width 100 height 29
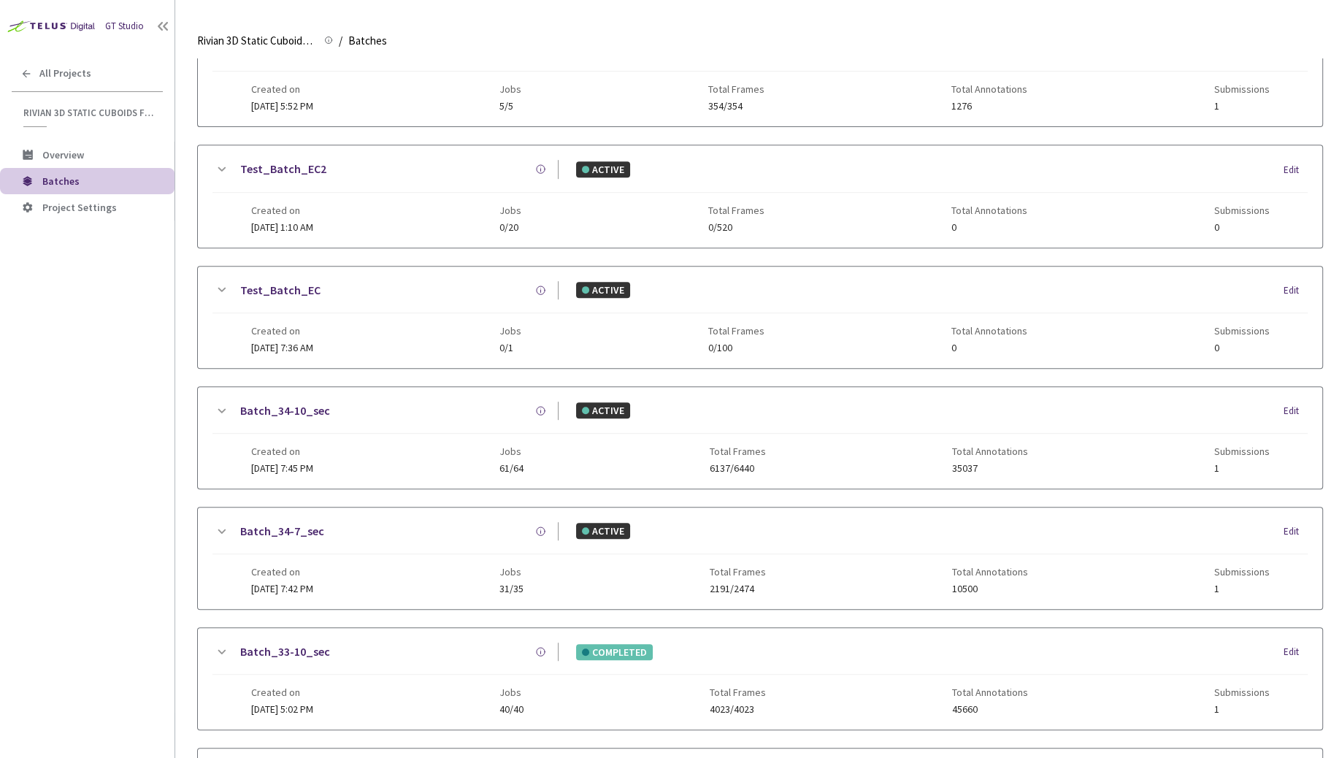
scroll to position [851, 0]
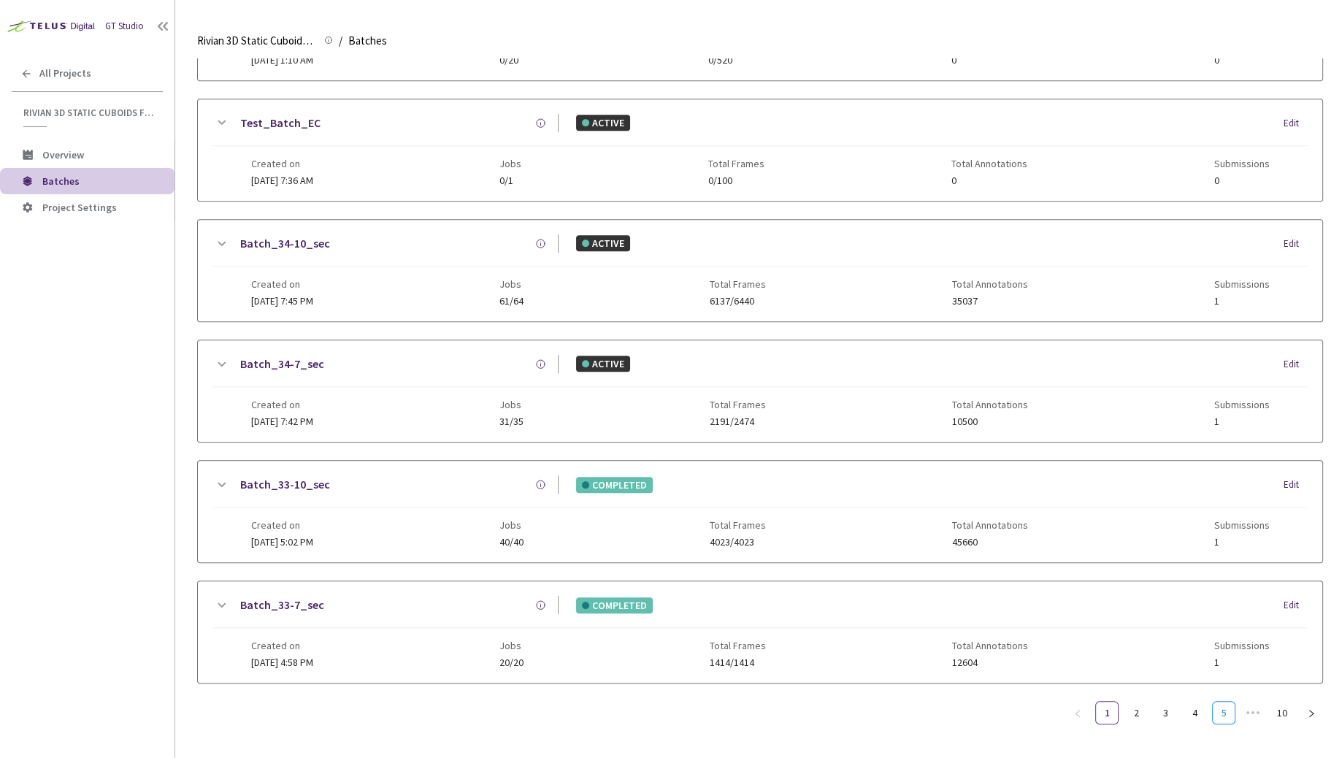
click at [1226, 701] on link "5" at bounding box center [1223, 712] width 22 height 22
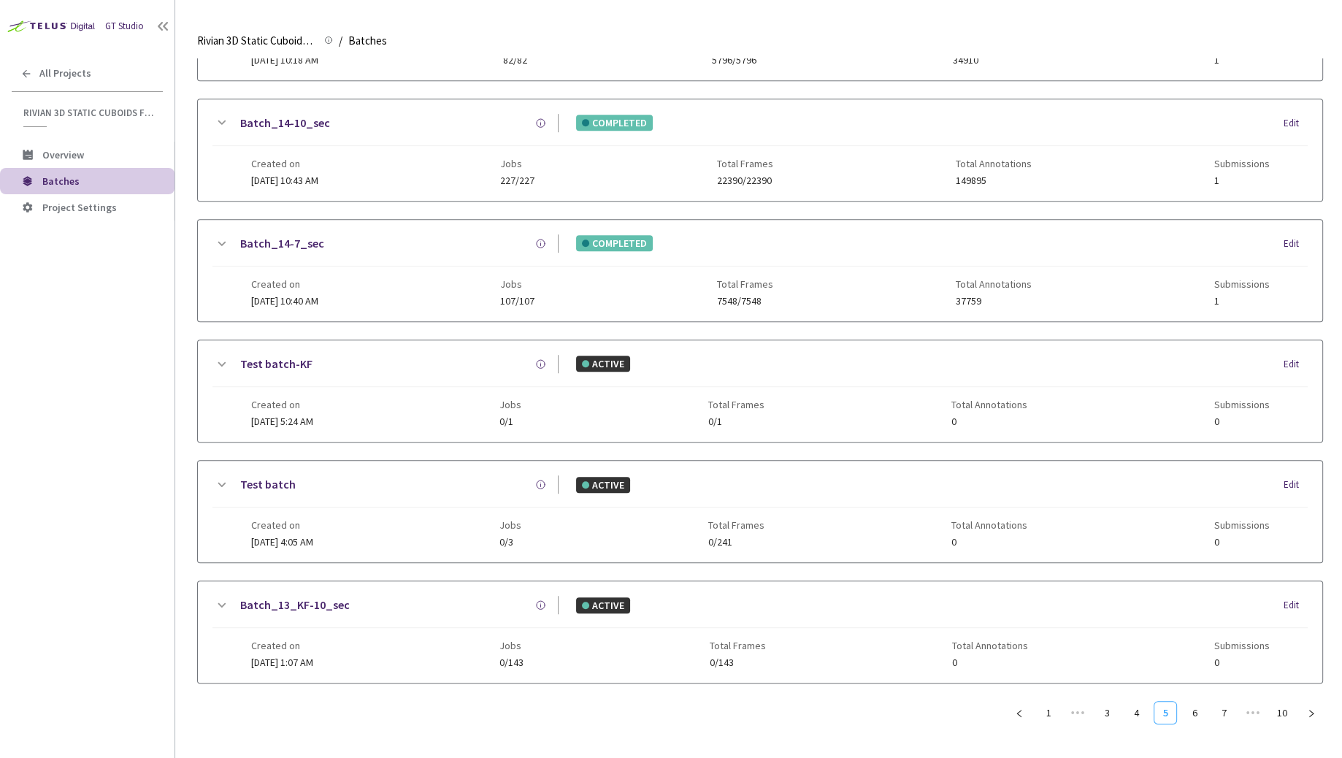
scroll to position [839, 0]
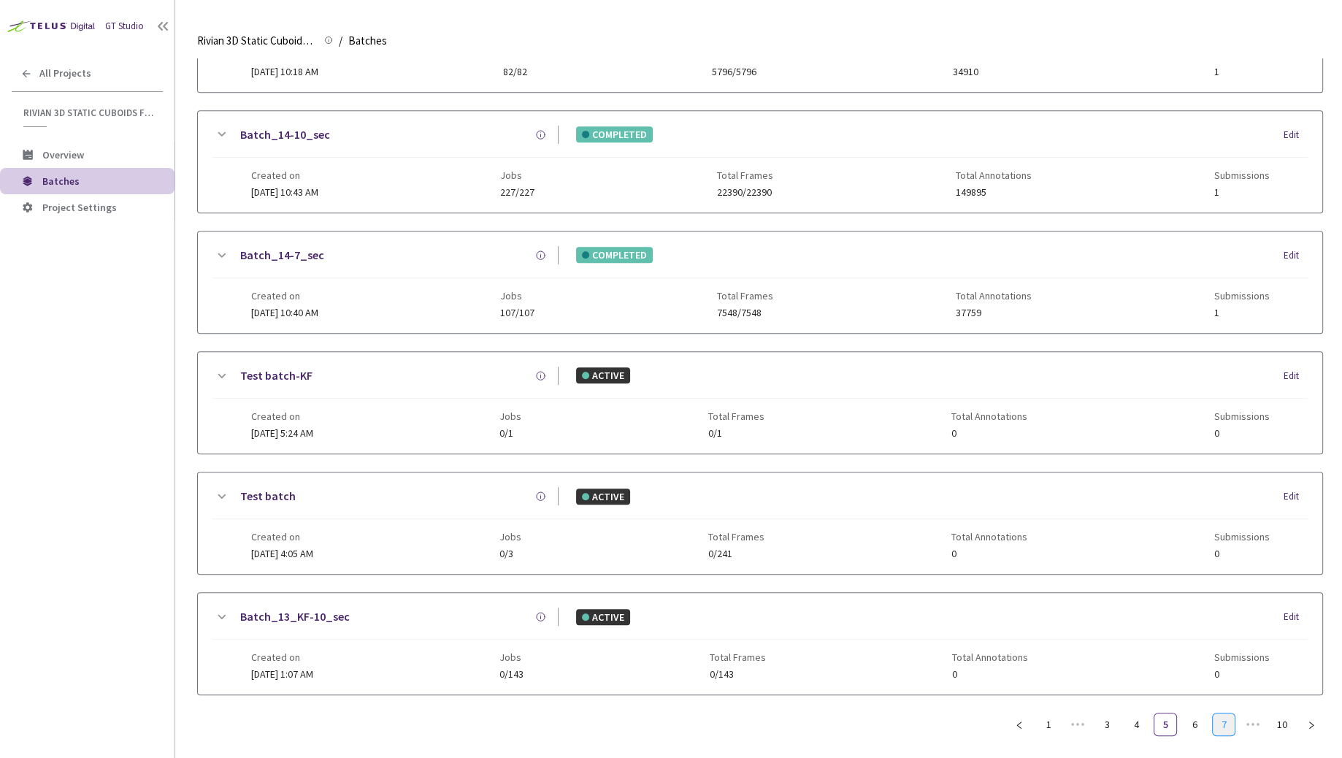
click at [1220, 703] on link "7" at bounding box center [1223, 724] width 22 height 22
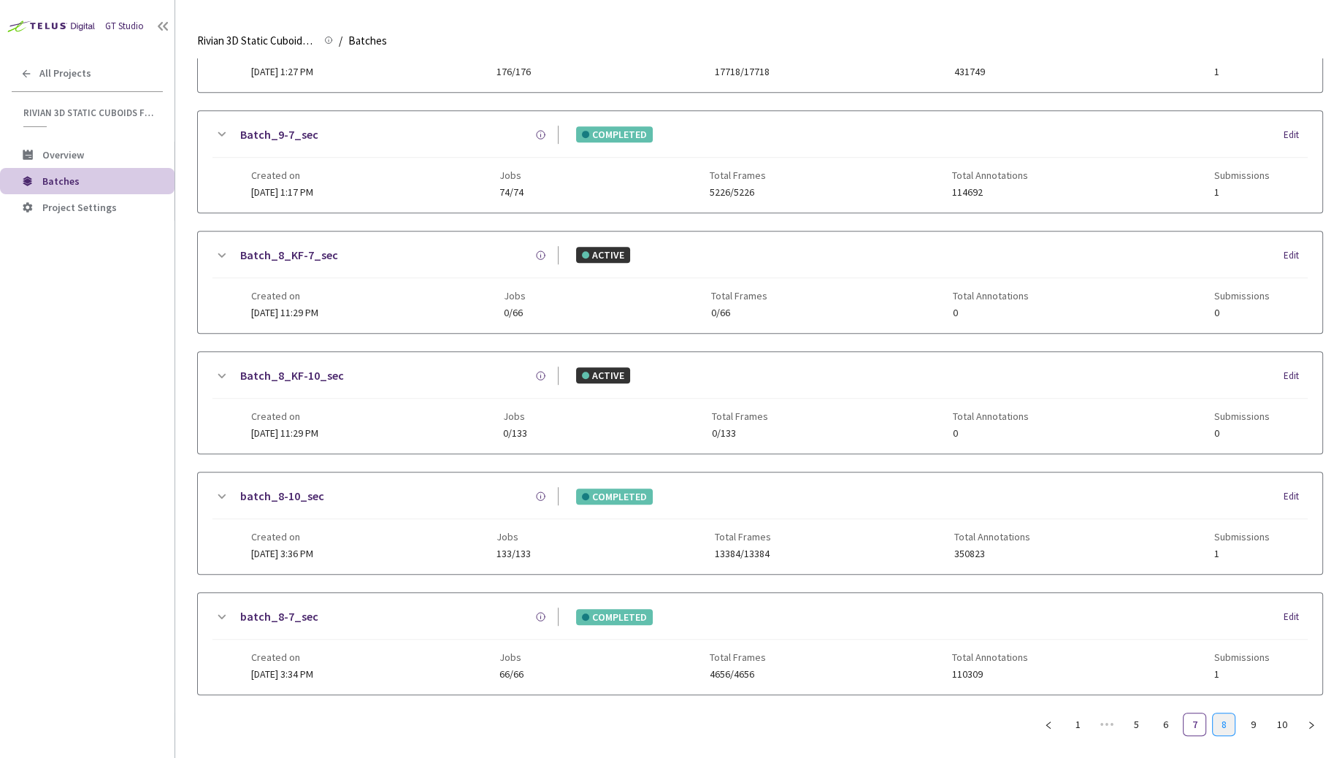
click at [1221, 703] on link "8" at bounding box center [1223, 724] width 22 height 22
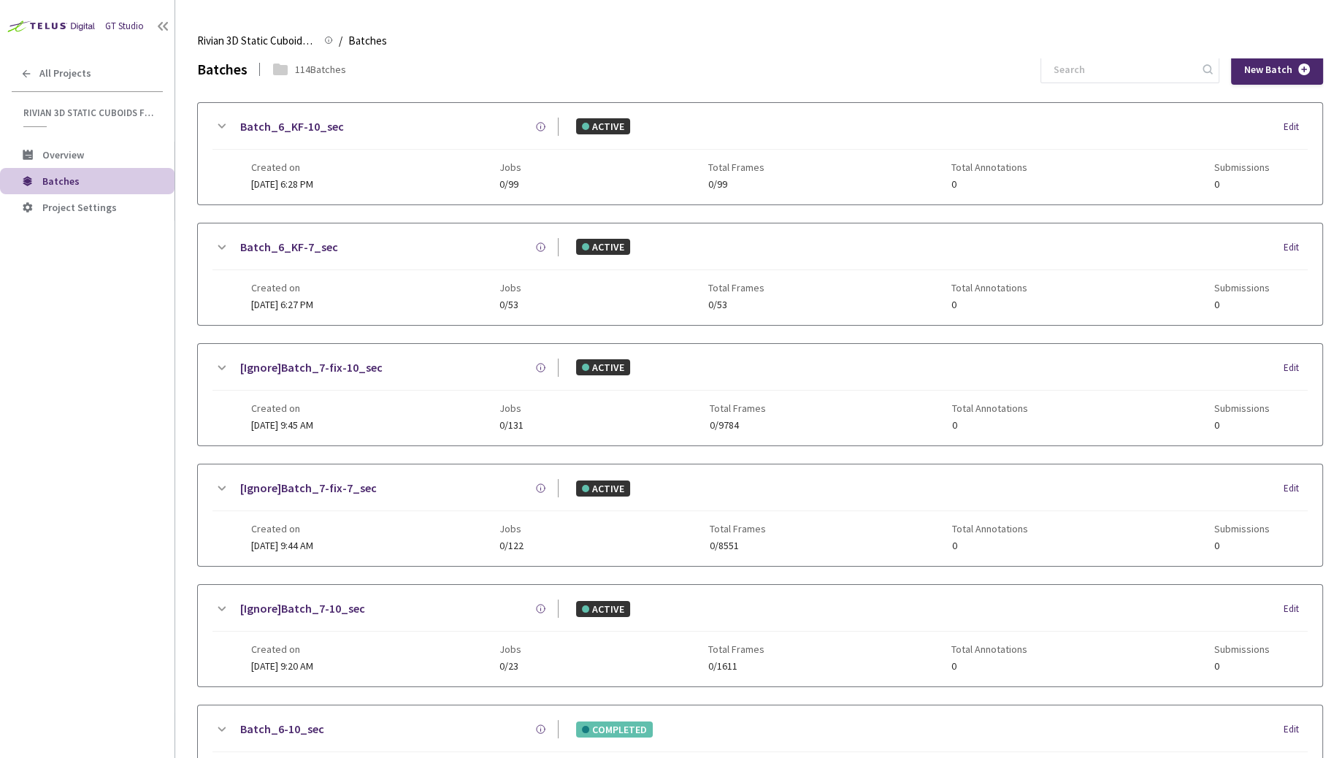
scroll to position [366, 0]
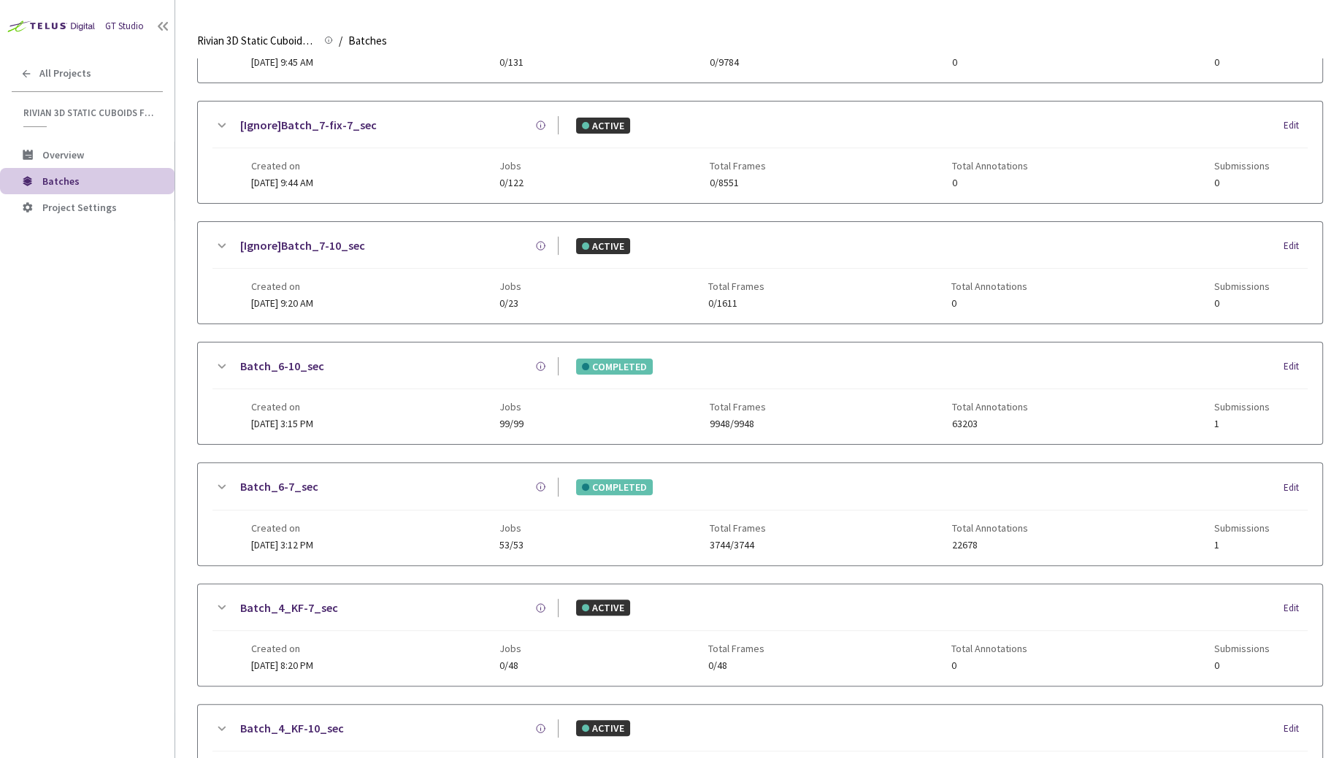
click at [258, 481] on link "Batch_6-7_sec" at bounding box center [279, 486] width 78 height 18
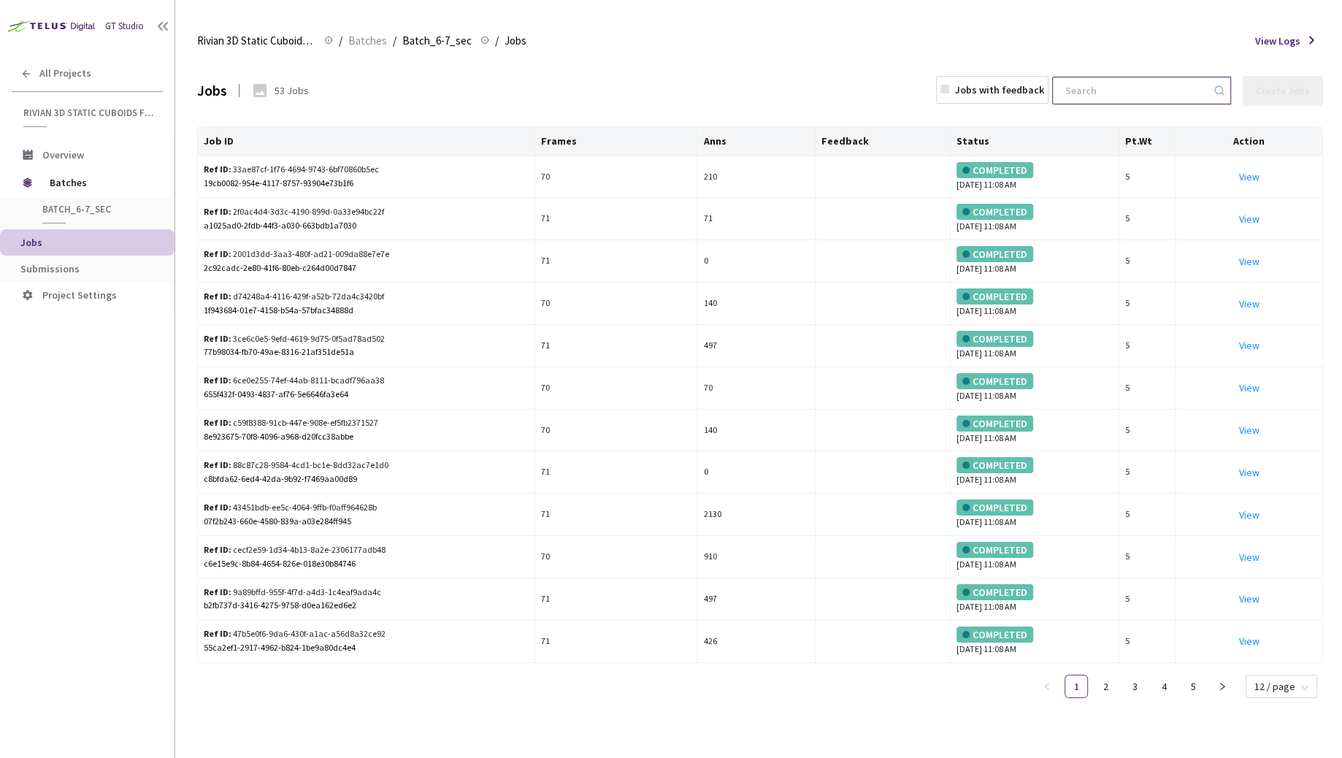
click at [1150, 91] on input at bounding box center [1133, 90] width 155 height 26
paste input "d494d8f9-f132-47ae-a90e-aefb6df644f1"
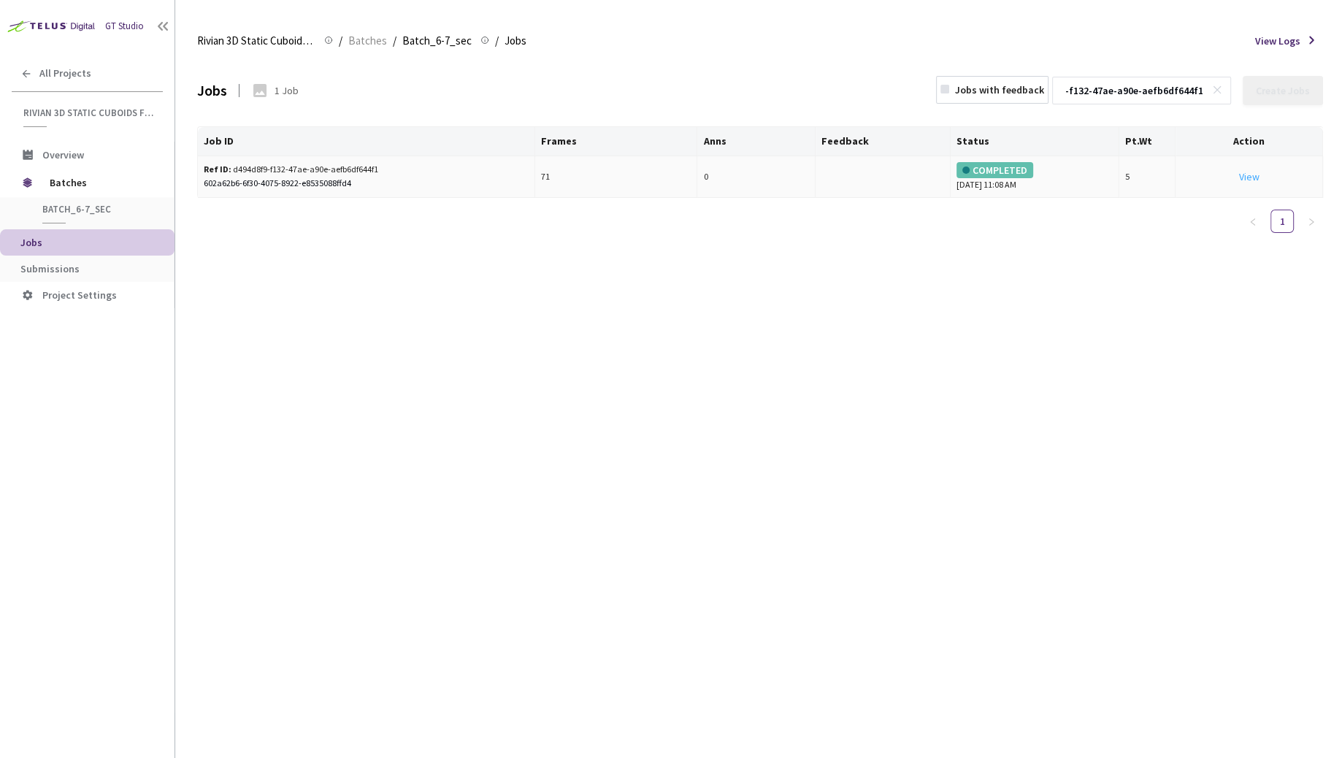
type input "d494d8f9-f132-47ae-a90e-aefb6df644f1"
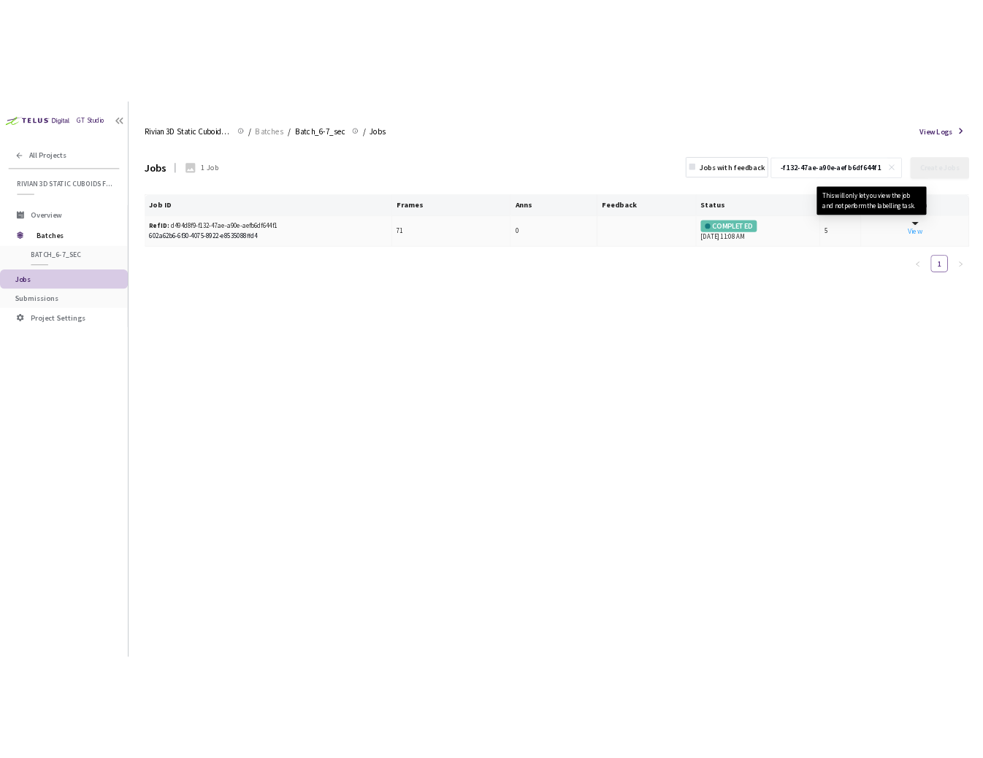
scroll to position [0, 0]
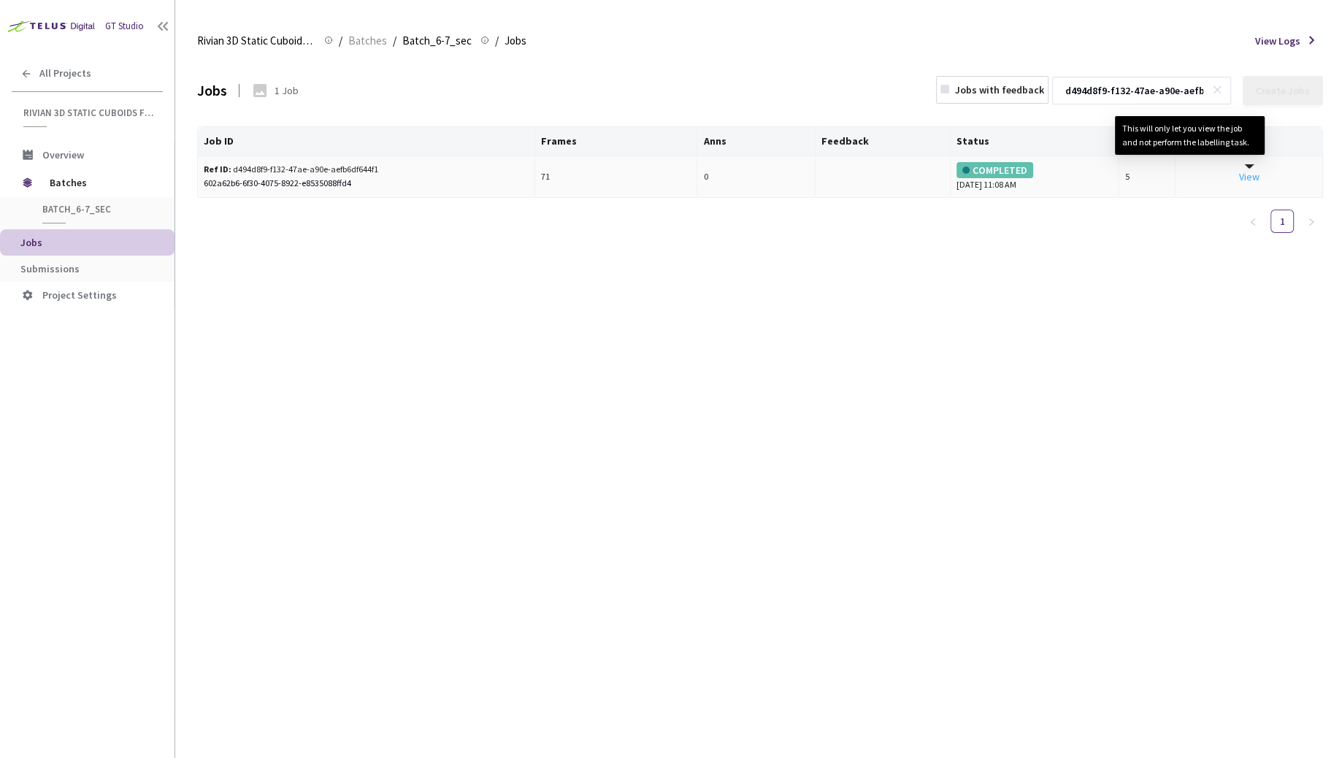
click at [1257, 175] on link "View This will only let you view the job and not perform the labelling task." at bounding box center [1249, 176] width 20 height 13
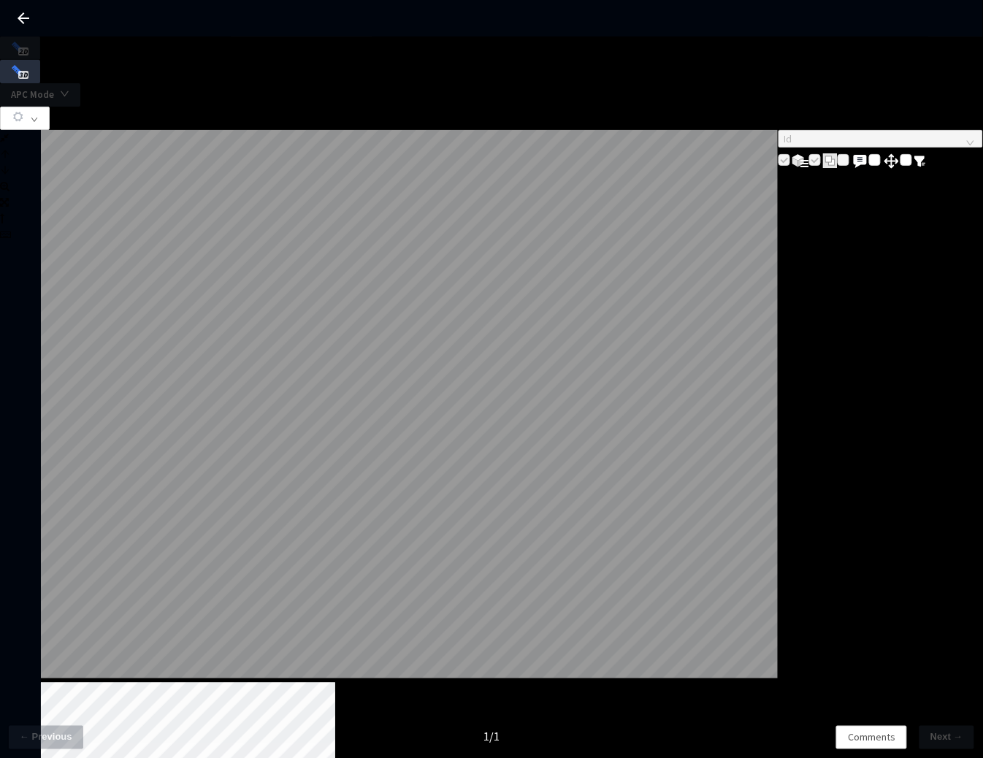
drag, startPoint x: 126, startPoint y: 701, endPoint x: 150, endPoint y: 698, distance: 25.1
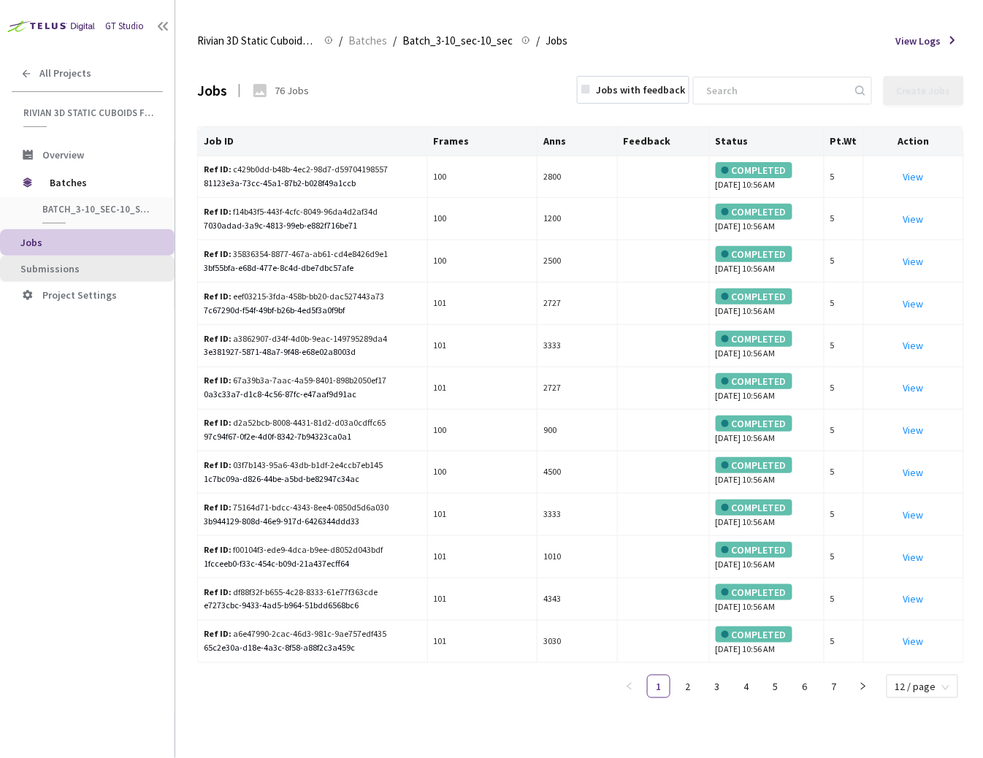
click at [58, 265] on span "Submissions" at bounding box center [49, 268] width 59 height 13
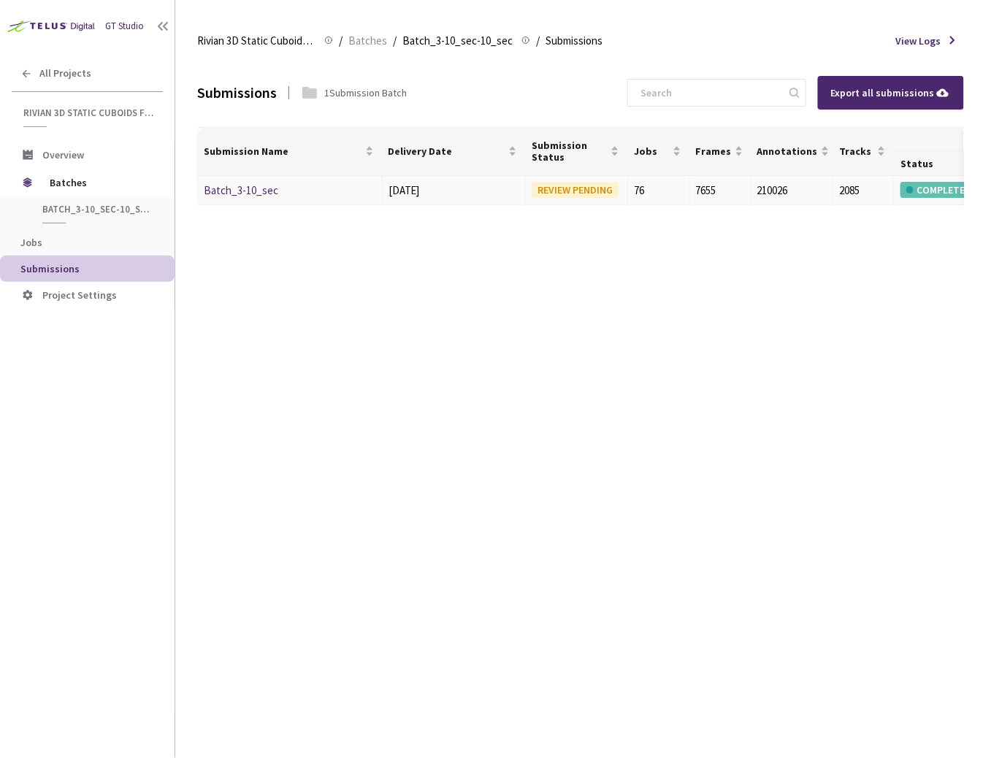
click at [236, 188] on link "Batch_3-10_sec" at bounding box center [241, 190] width 74 height 14
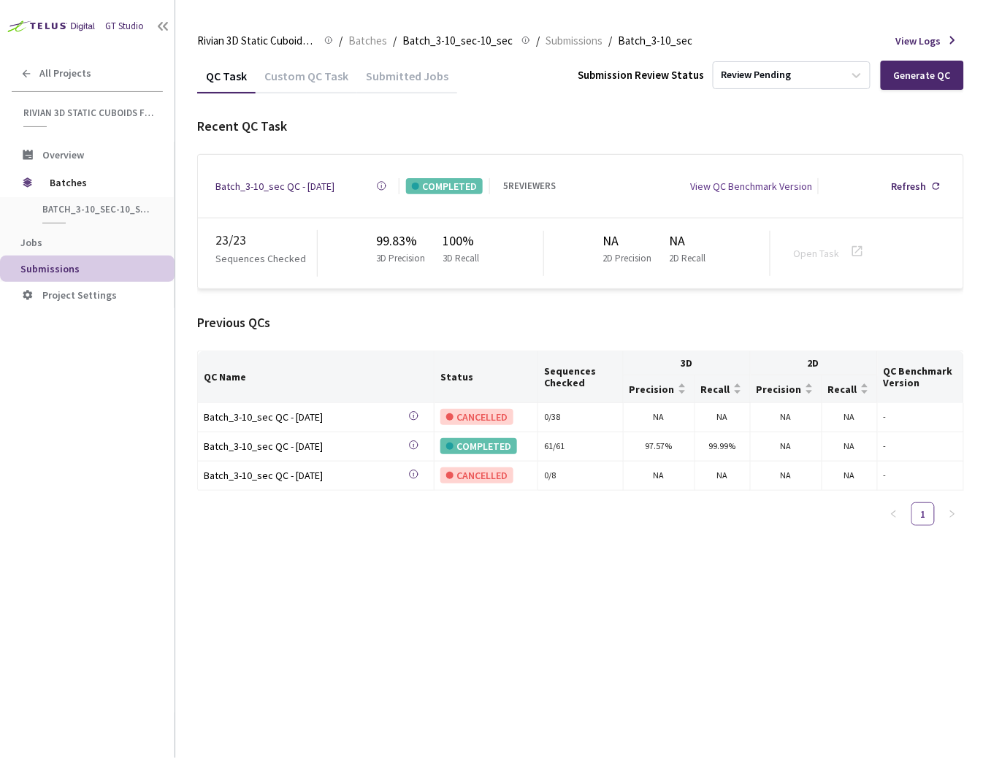
click at [237, 182] on div "Batch_3-10_sec QC - [DATE]" at bounding box center [274, 186] width 119 height 16
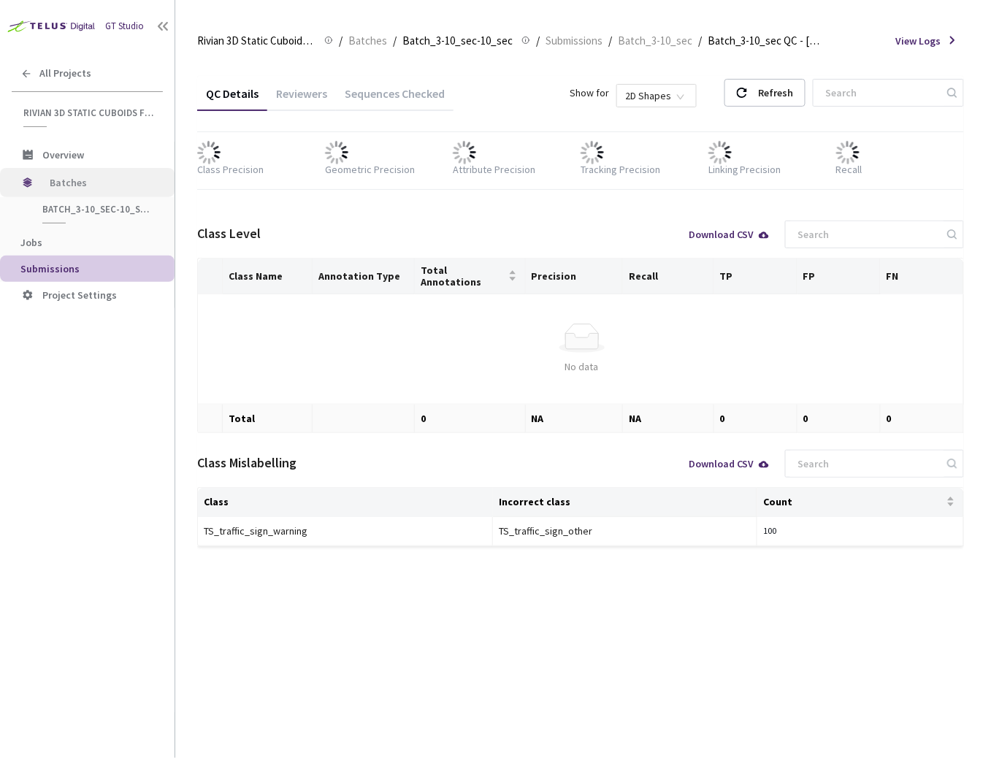
click at [84, 181] on span "Batches" at bounding box center [100, 182] width 100 height 29
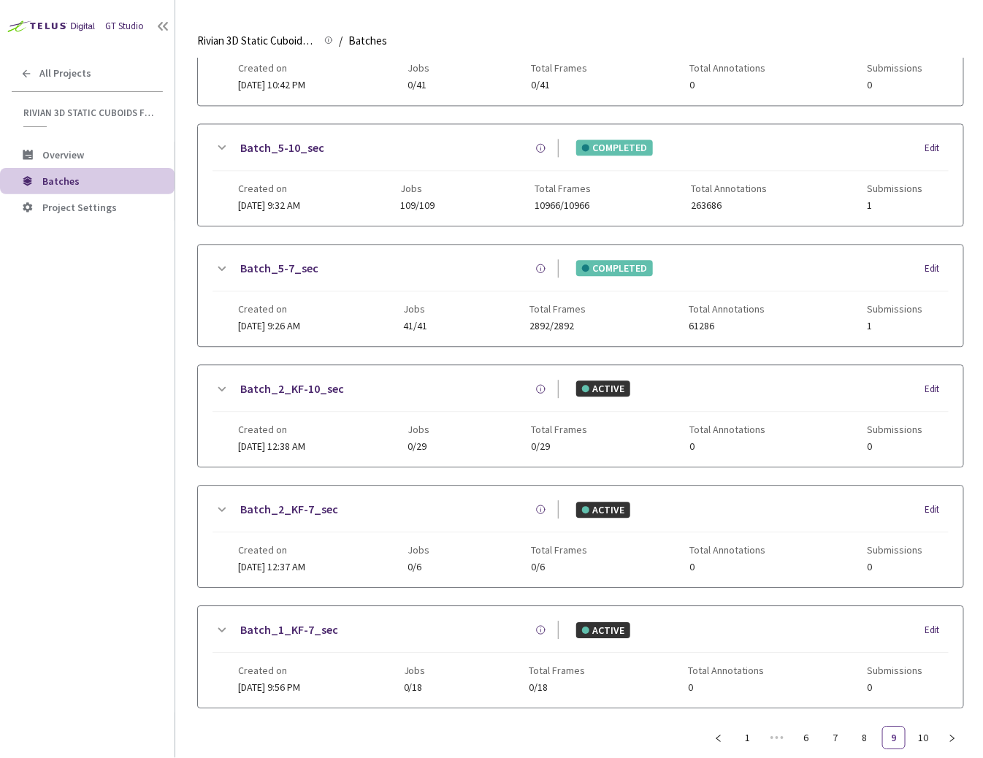
scroll to position [851, 0]
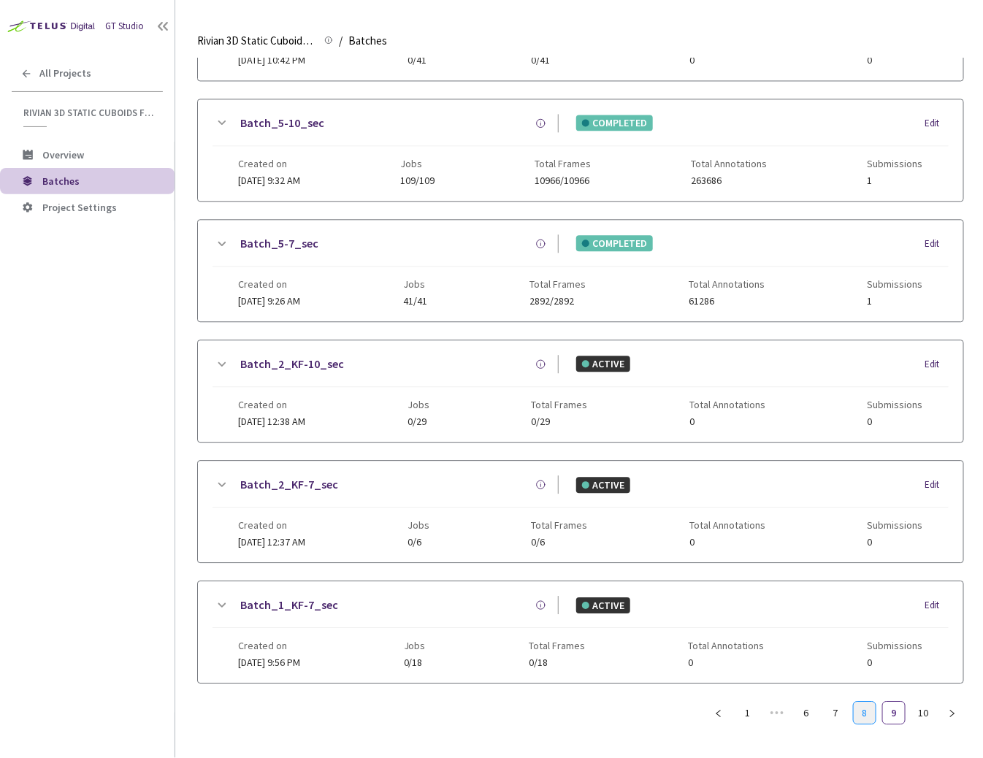
click at [864, 701] on link "8" at bounding box center [864, 712] width 22 height 22
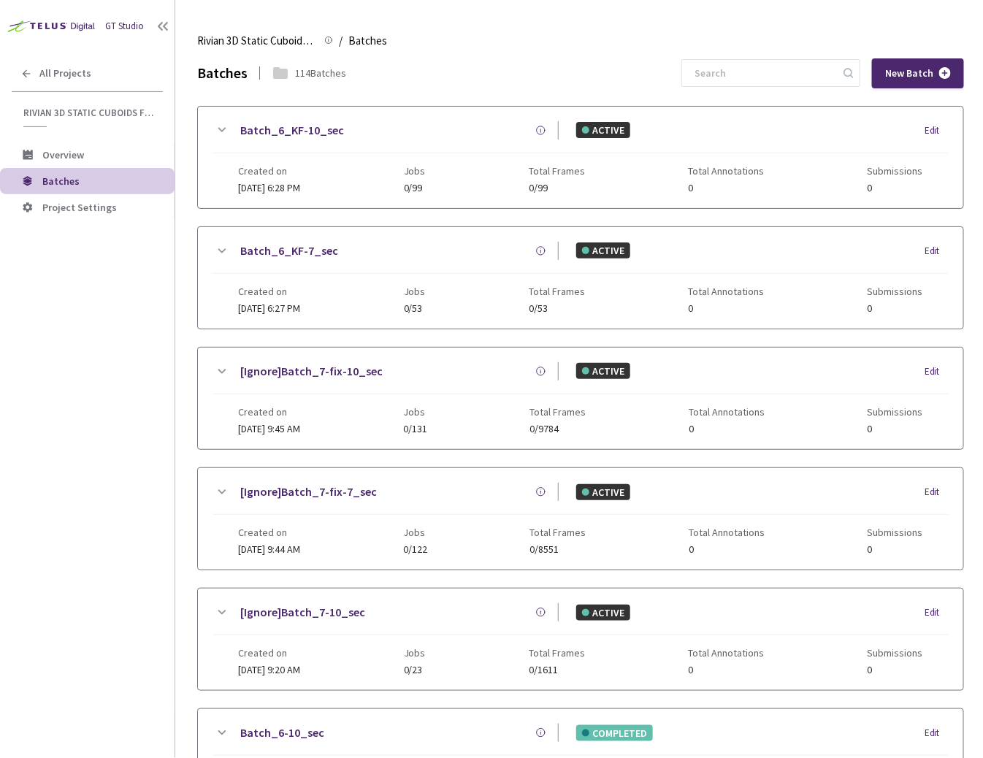
scroll to position [265, 0]
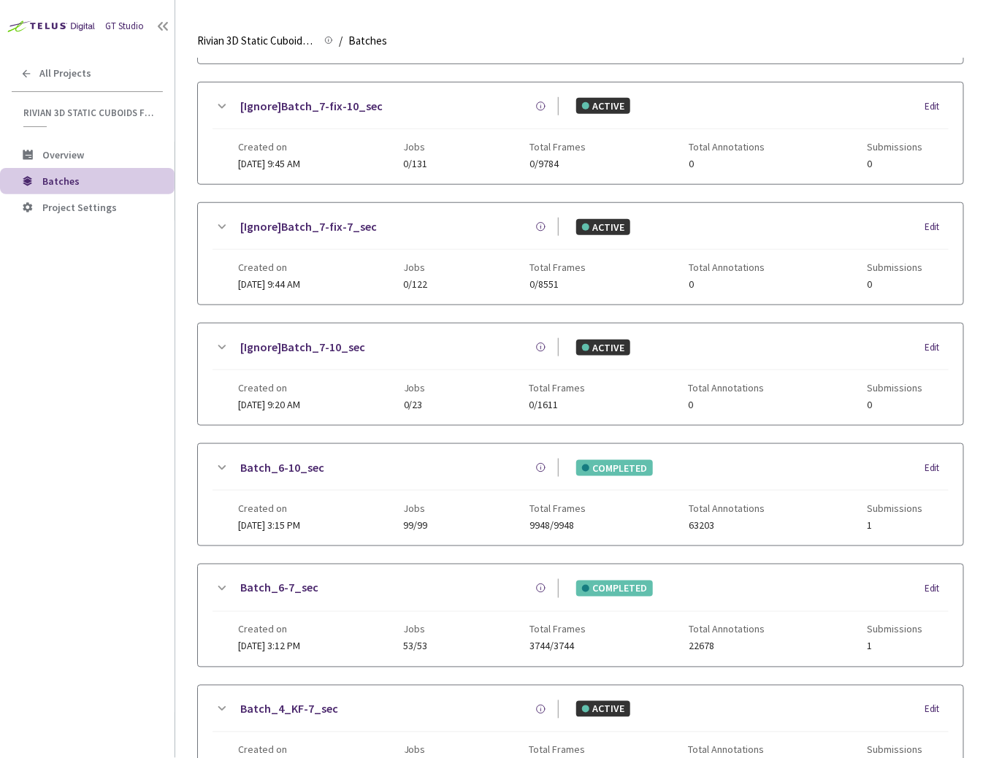
click at [283, 586] on link "Batch_6-7_sec" at bounding box center [279, 588] width 78 height 18
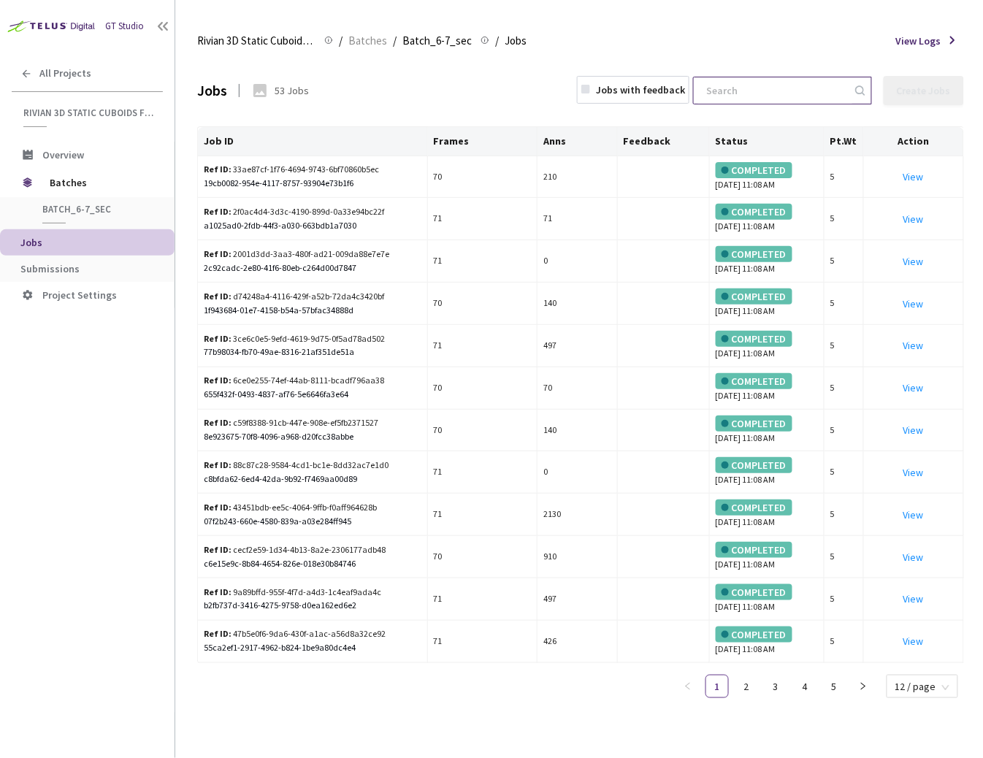
click at [803, 88] on input at bounding box center [774, 90] width 155 height 26
paste input "d494d8f9-f132-47ae-a90e-aefb6df644f1"
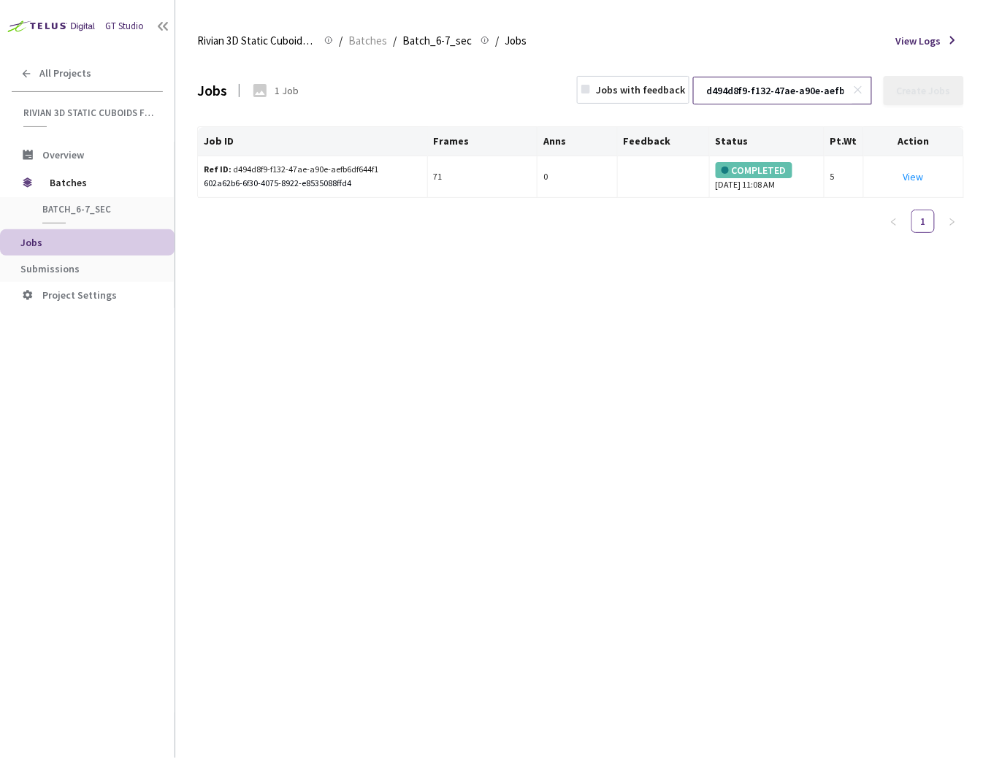
scroll to position [0, 69]
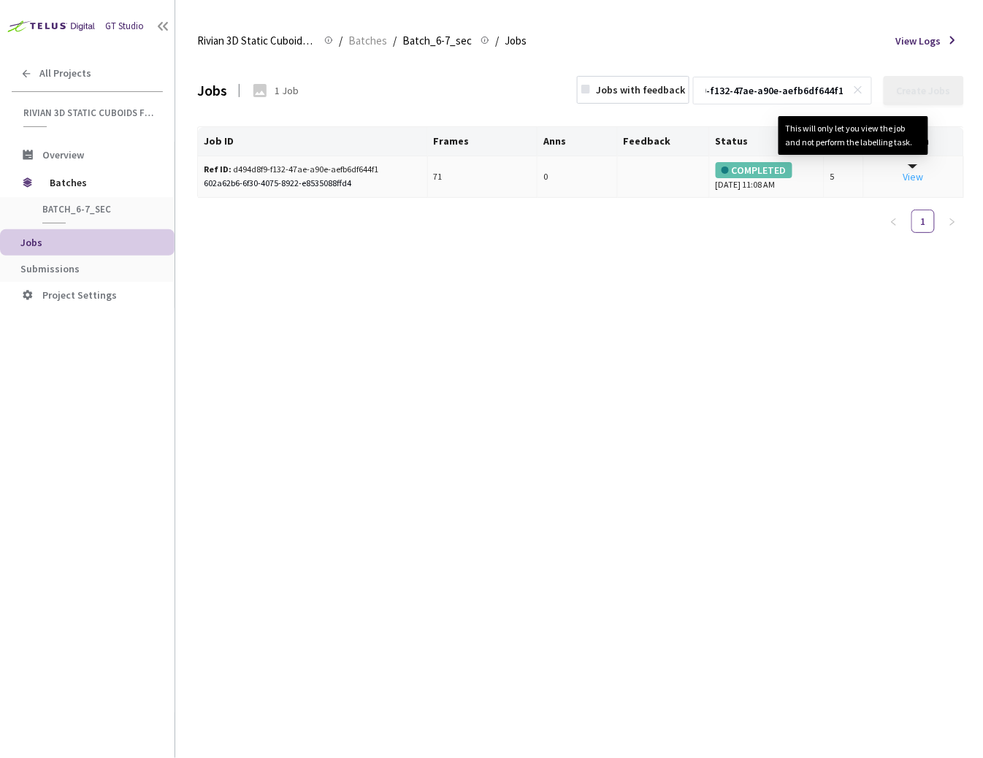
type input "d494d8f9-f132-47ae-a90e-aefb6df644f1"
click at [912, 174] on link "View This will only let you view the job and not perform the labelling task." at bounding box center [913, 176] width 20 height 13
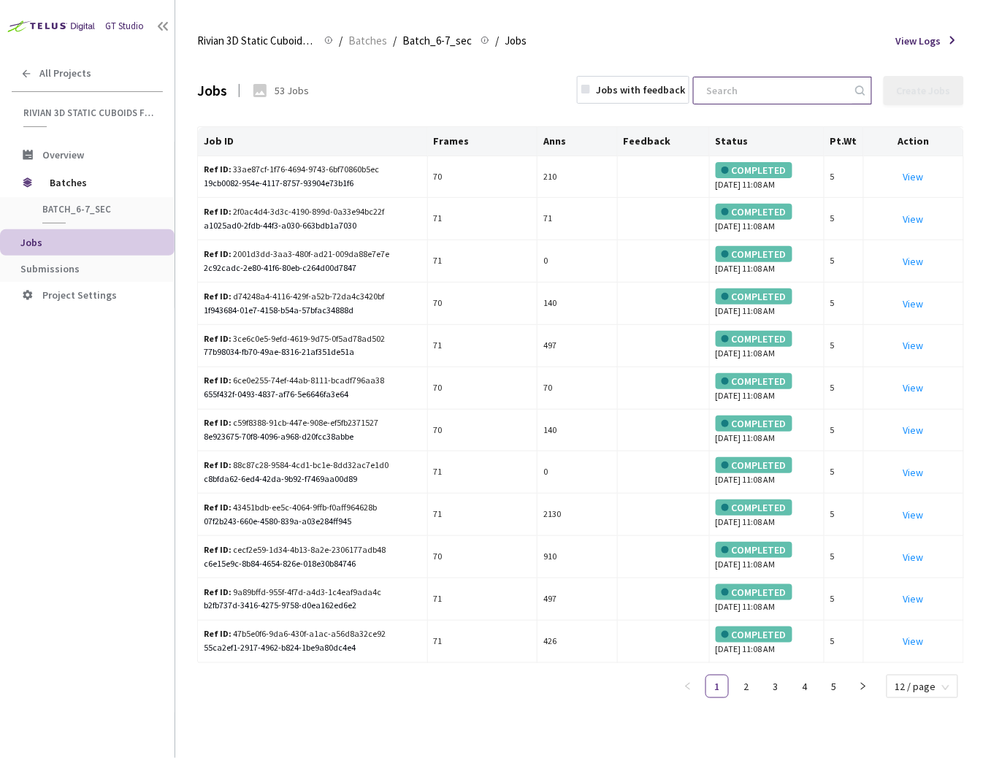
click at [810, 82] on input at bounding box center [774, 90] width 155 height 26
paste input "1e37ad13-02ec-4705-a537-41f08450b1a8"
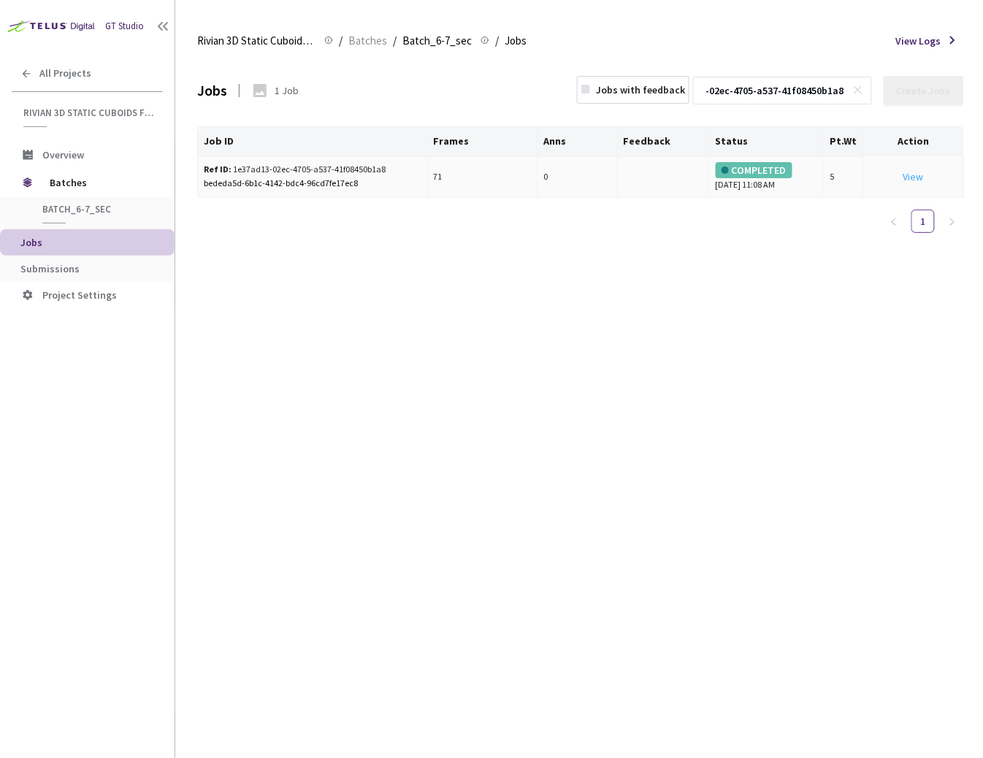
type input "1e37ad13-02ec-4705-a537-41f08450b1a8"
click at [916, 177] on link "View This will only let you view the job and not perform the labelling task." at bounding box center [913, 176] width 20 height 13
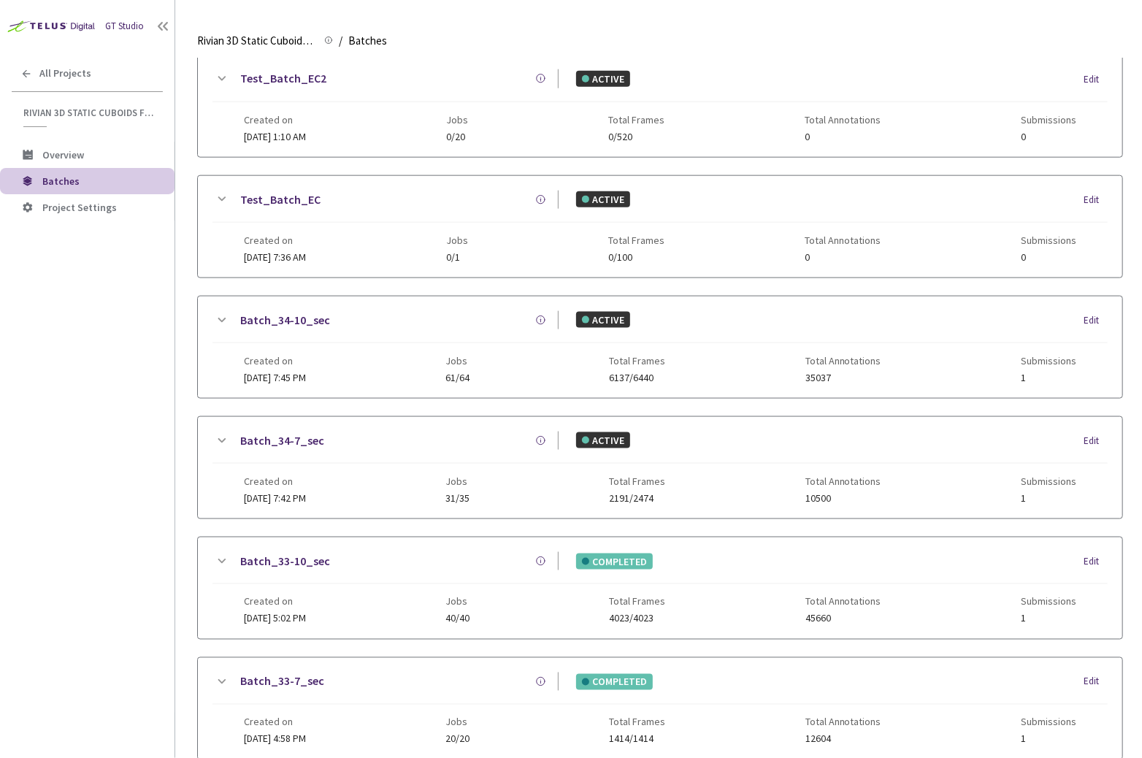
scroll to position [851, 0]
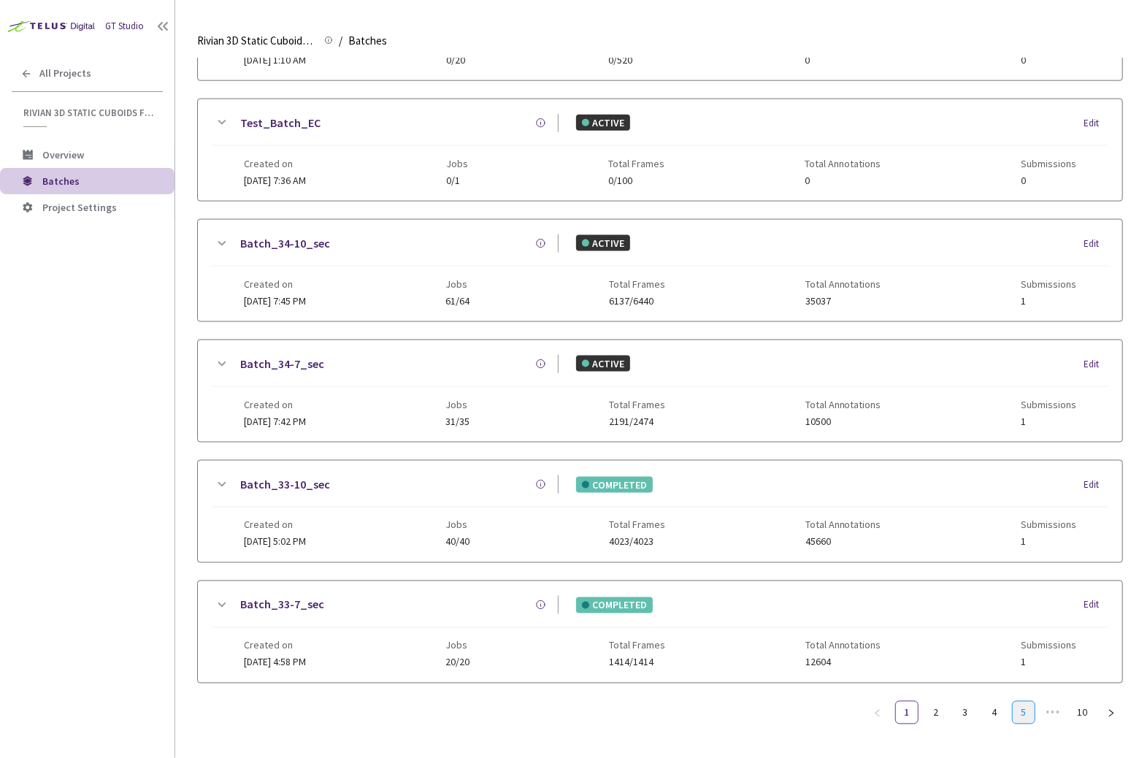
click at [1021, 702] on link "5" at bounding box center [1023, 712] width 22 height 22
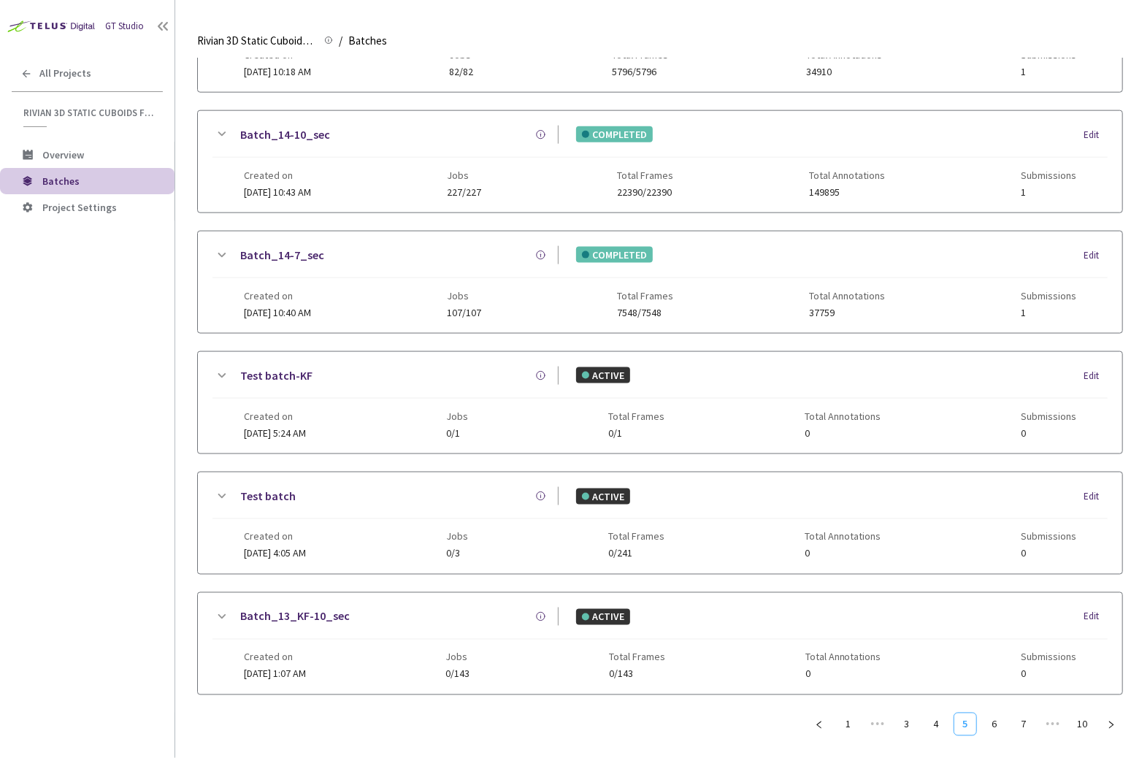
scroll to position [720, 0]
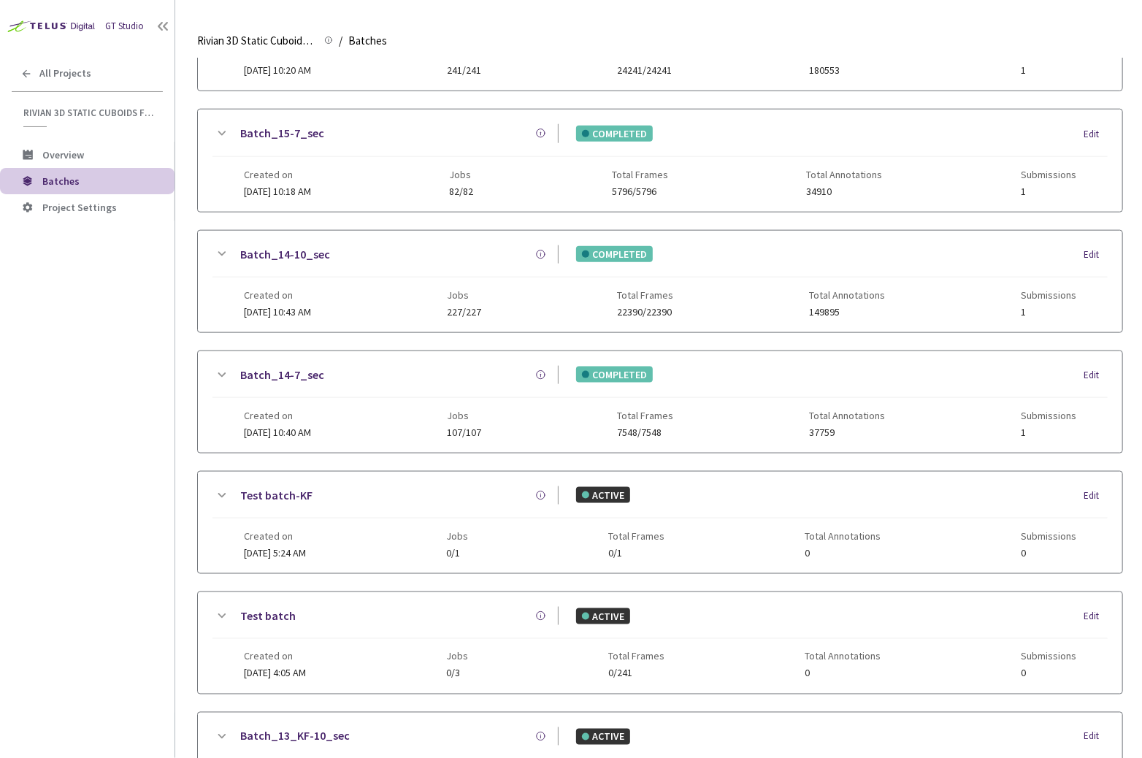
click at [290, 245] on link "Batch_14-10_sec" at bounding box center [285, 254] width 90 height 18
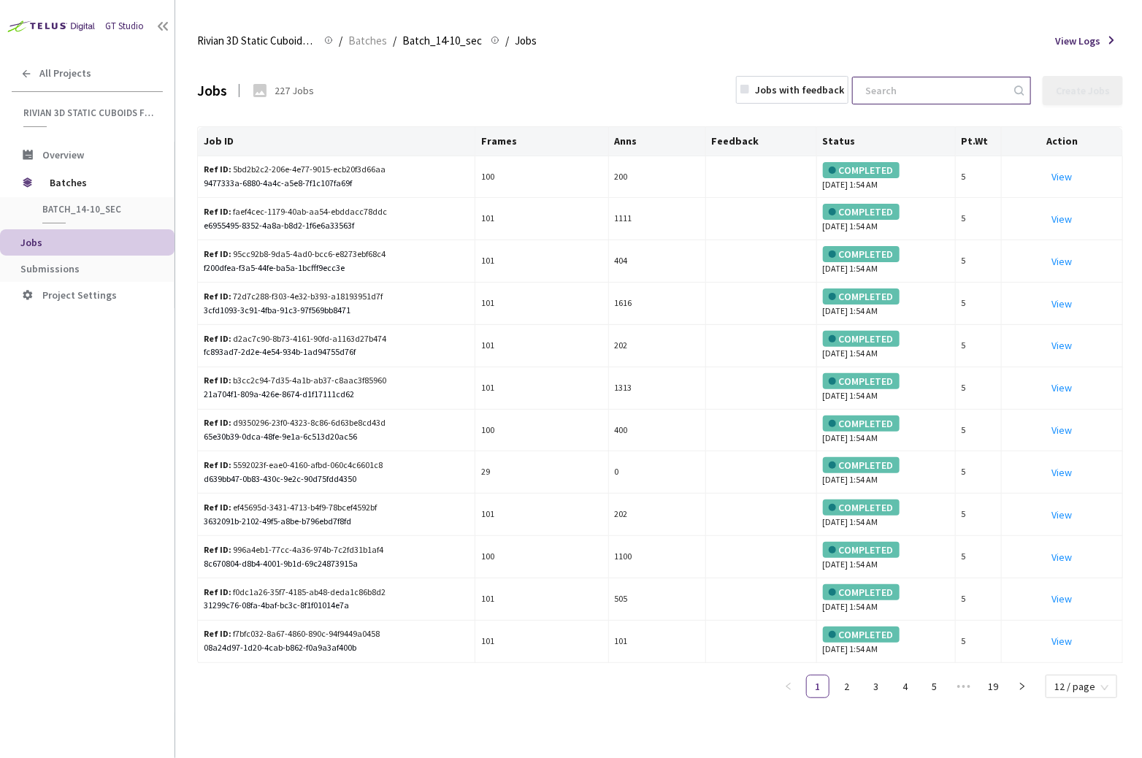
click at [954, 99] on input at bounding box center [933, 90] width 155 height 26
paste input "53e181ec-3dcd-46fd-83df-47789cf4f6ee"
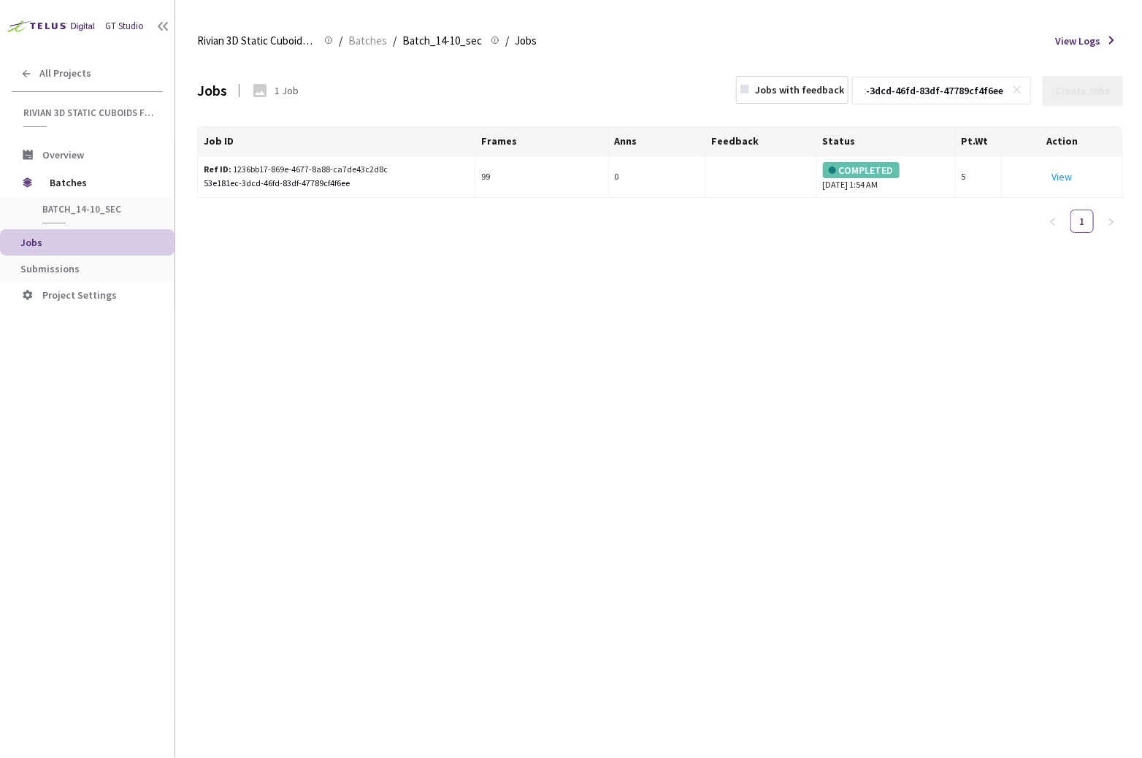
type input "53e181ec-3dcd-46fd-83df-47789cf4f6ee"
click at [734, 335] on div "Jobs 1 Job Jobs with feedback 53e181ec-3dcd-46fd-83df-47789cf4f6ee Create Jobs …" at bounding box center [660, 407] width 926 height 699
drag, startPoint x: 385, startPoint y: 165, endPoint x: 202, endPoint y: 167, distance: 182.5
click at [202, 167] on td "Ref ID: 1236bb17-869e-4677-8a88-ca7de43c2d8c 53e181ec-3dcd-46fd-83df-47789cf4f6…" at bounding box center [336, 177] width 277 height 42
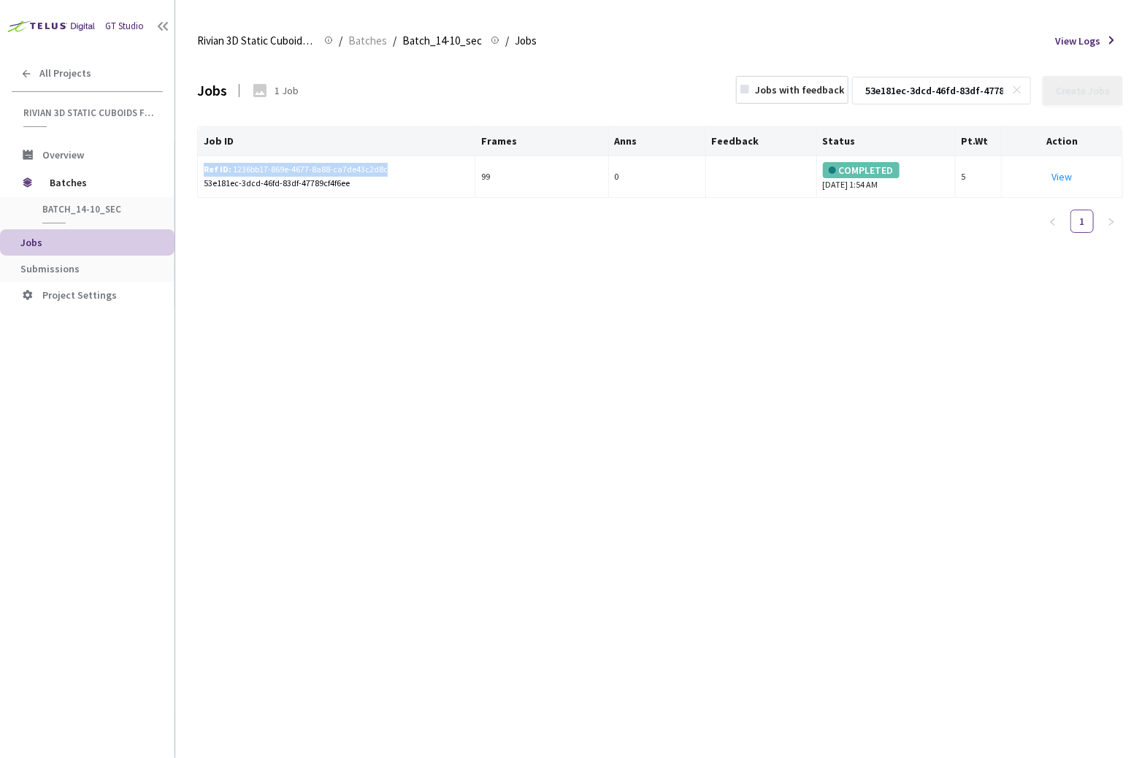
copy div "Ref ID: 1236bb17-869e-4677-8a88-ca7de43c2d8c"
click at [355, 185] on div "53e181ec-3dcd-46fd-83df-47789cf4f6ee" at bounding box center [336, 184] width 265 height 14
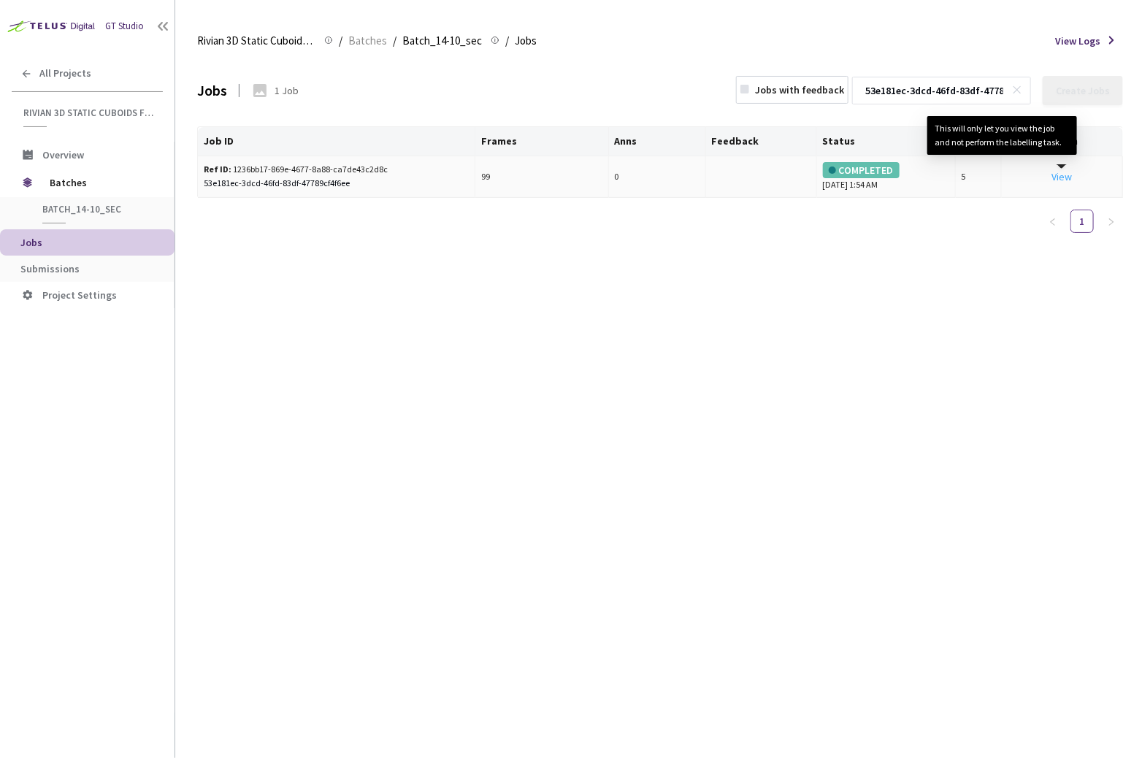
click at [1065, 180] on link "View This will only let you view the job and not perform the labelling task." at bounding box center [1061, 176] width 20 height 13
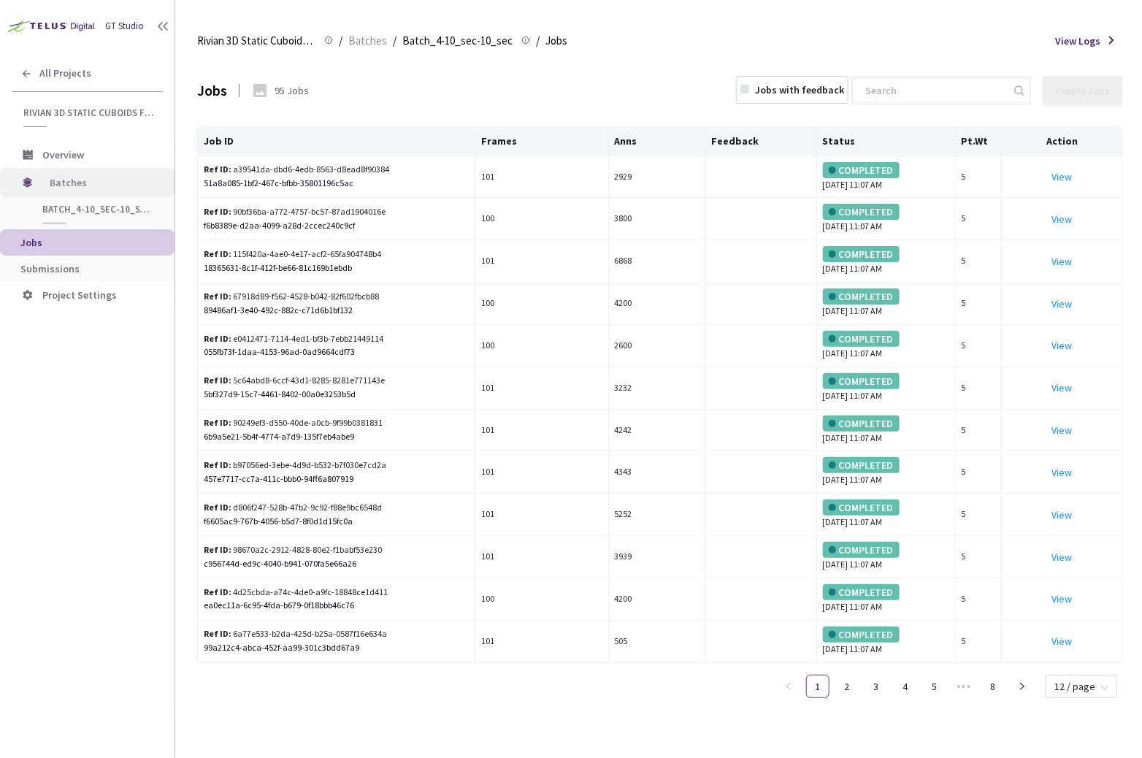
click at [80, 180] on span "Batches" at bounding box center [100, 182] width 100 height 29
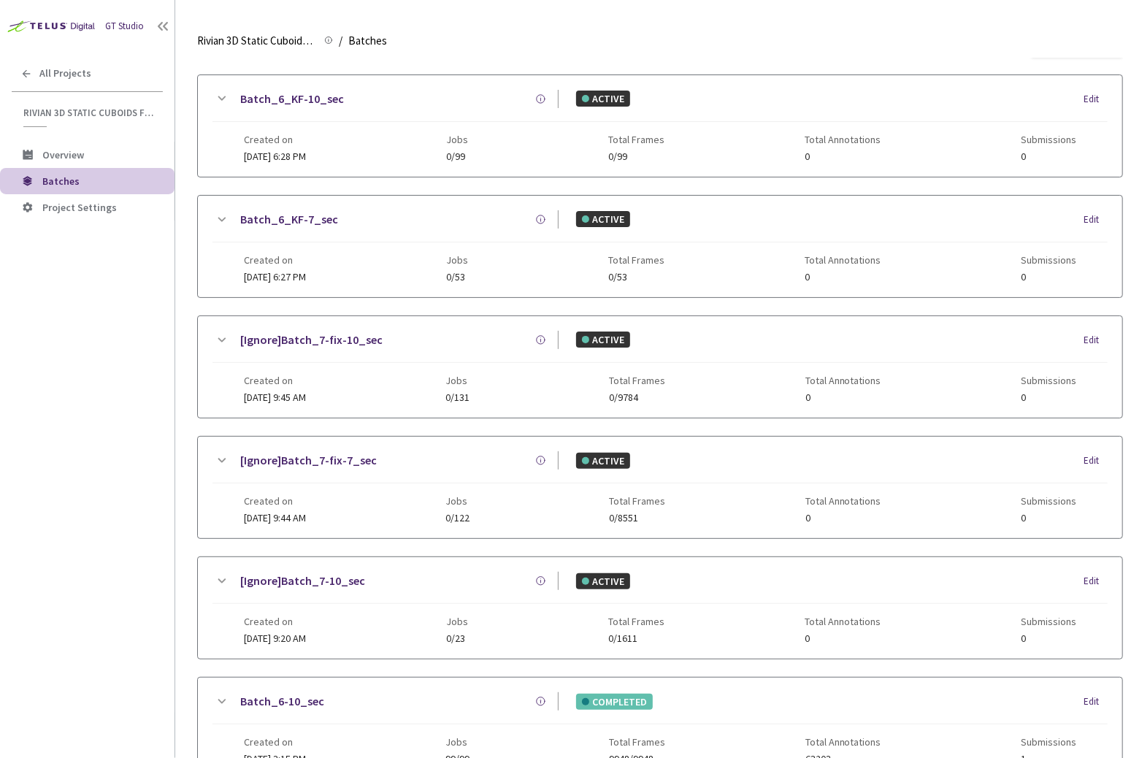
scroll to position [172, 0]
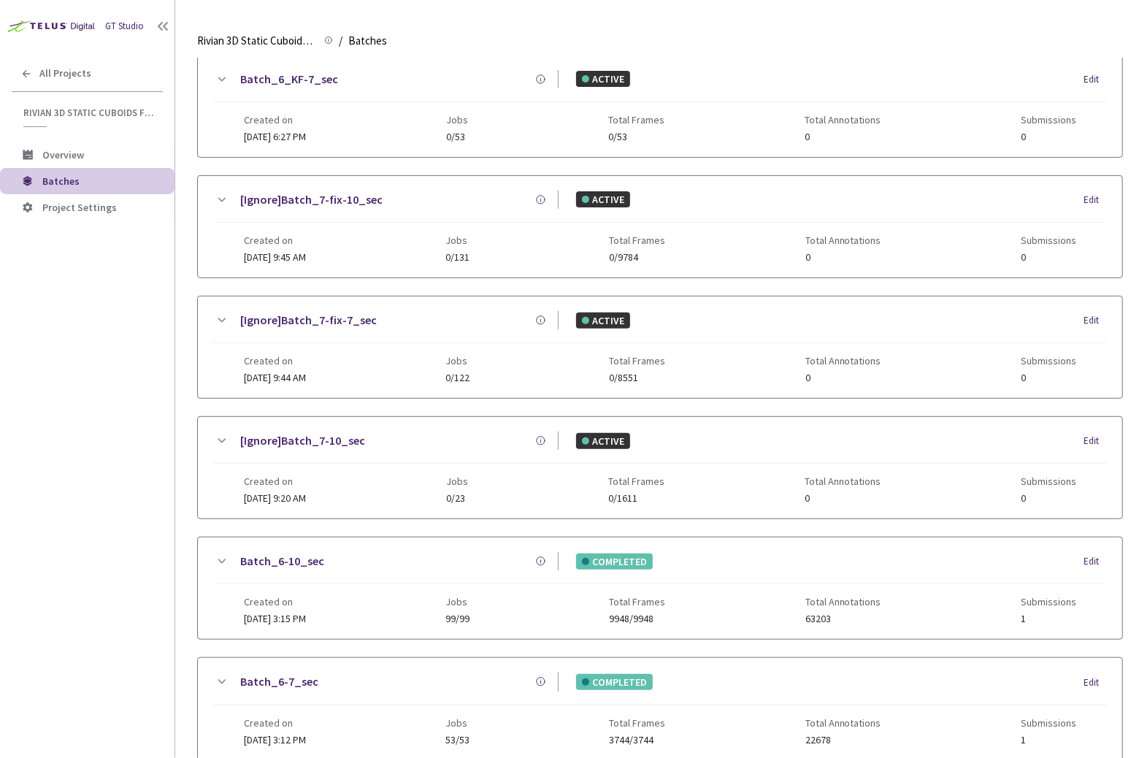
click at [262, 684] on div "Batch_6-7_sec COMPLETED Edit" at bounding box center [659, 688] width 895 height 32
click at [262, 676] on link "Batch_6-7_sec" at bounding box center [279, 681] width 78 height 18
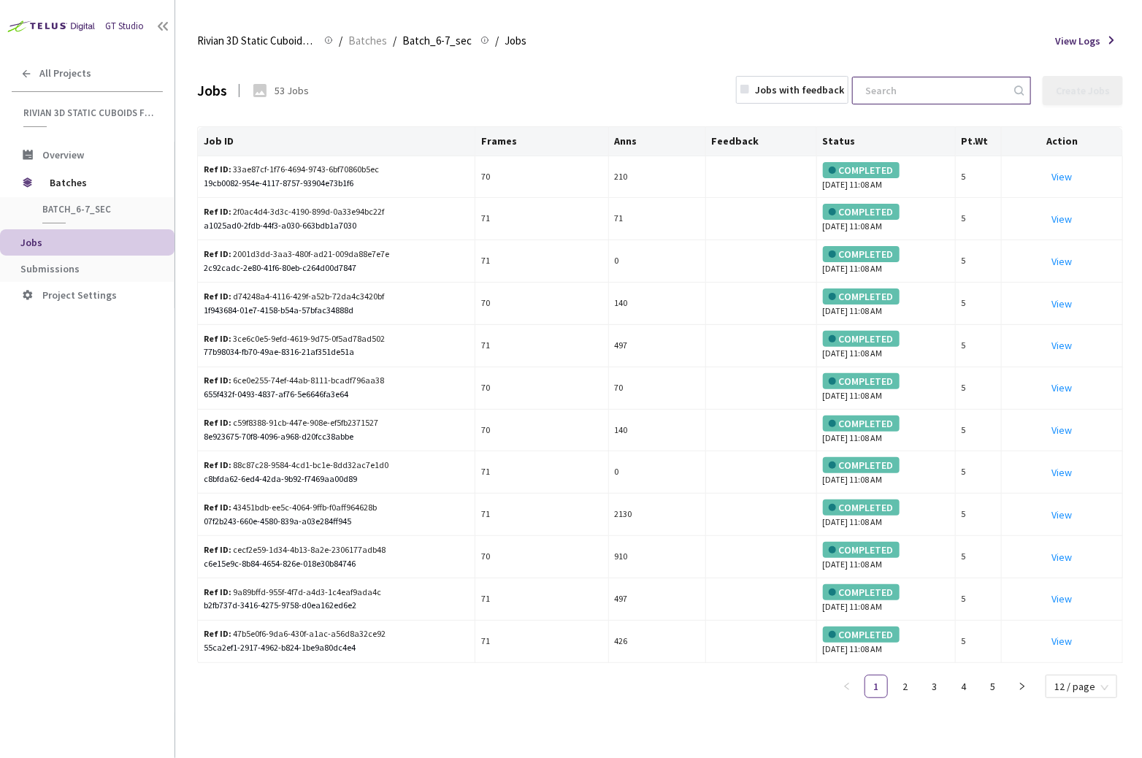
click at [931, 98] on input at bounding box center [933, 90] width 155 height 26
paste input "d1518cde-7fb2-47c9-9e88-c2a3ef93b3f4"
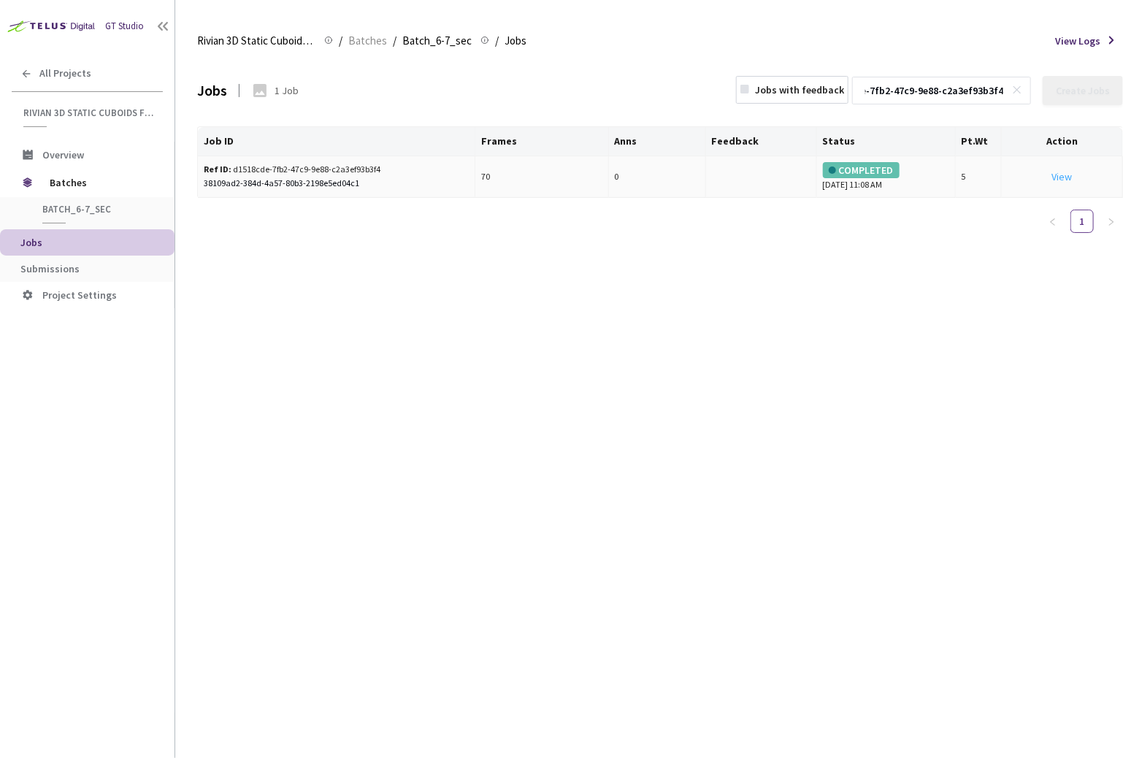
type input "d1518cde-7fb2-47c9-9e88-c2a3ef93b3f4"
click at [1058, 177] on link "View This will only let you view the job and not perform the labelling task." at bounding box center [1061, 176] width 20 height 13
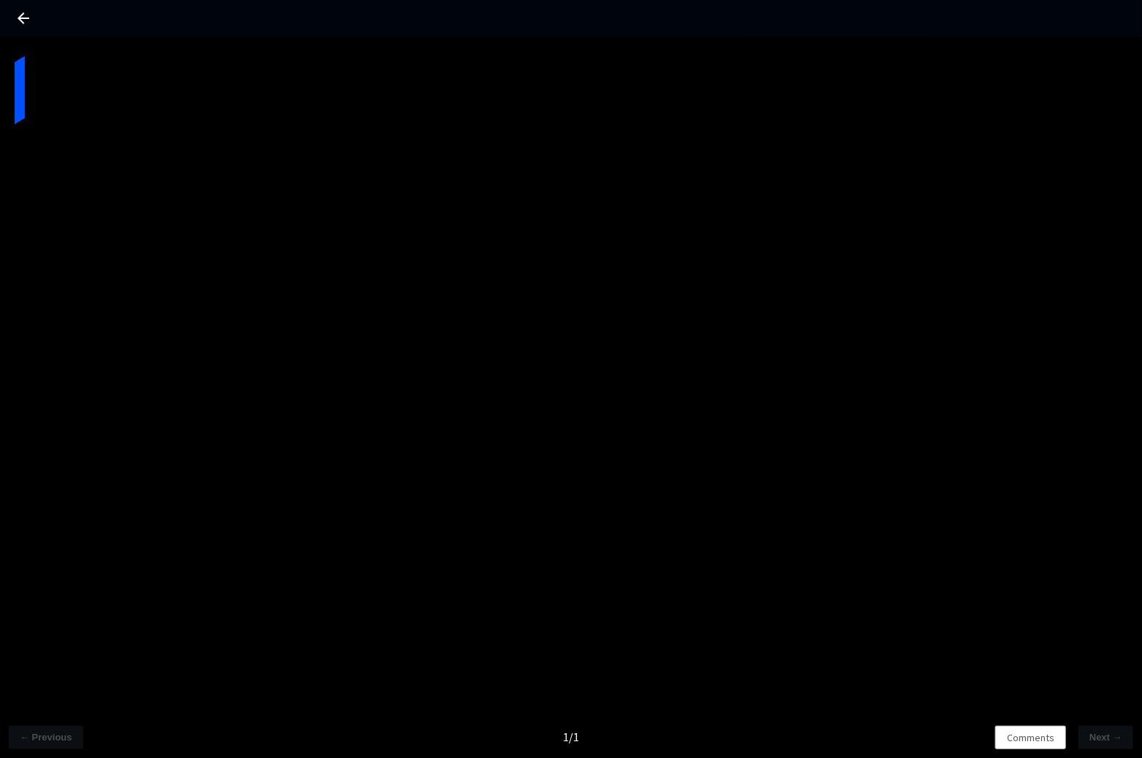
click at [426, 247] on div "← Previous 1 / 1 Comments Next →" at bounding box center [571, 415] width 1142 height 758
